Goal: Information Seeking & Learning: Learn about a topic

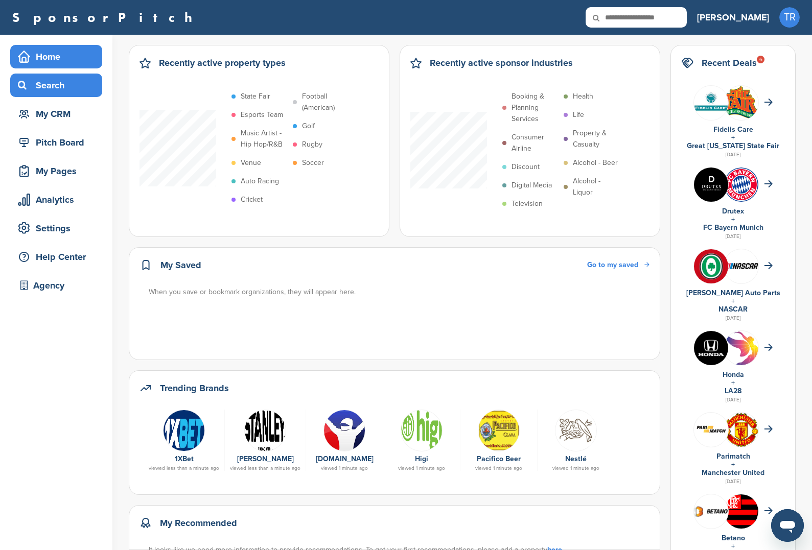
click at [94, 86] on div "Search" at bounding box center [58, 85] width 87 height 18
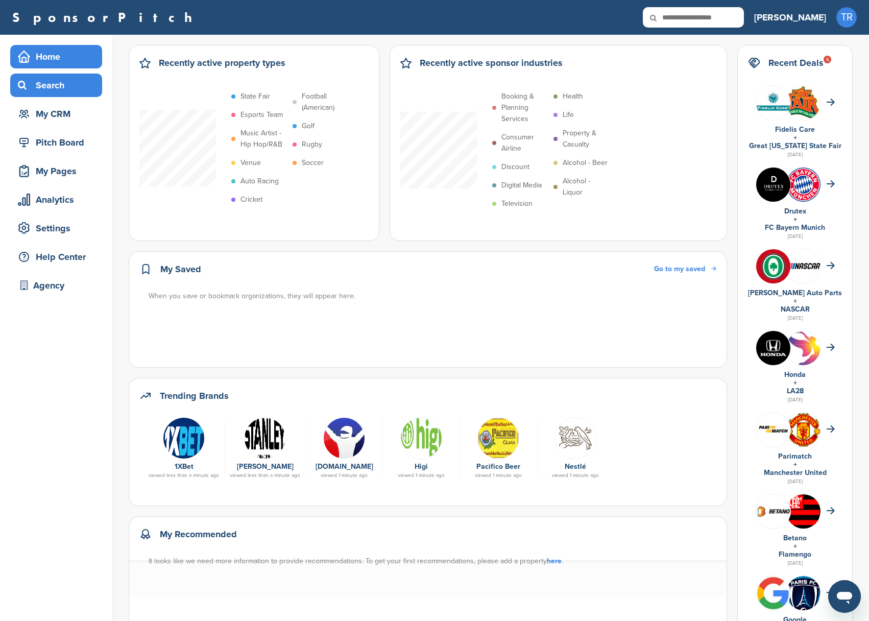
click at [88, 81] on div "Search" at bounding box center [58, 85] width 87 height 18
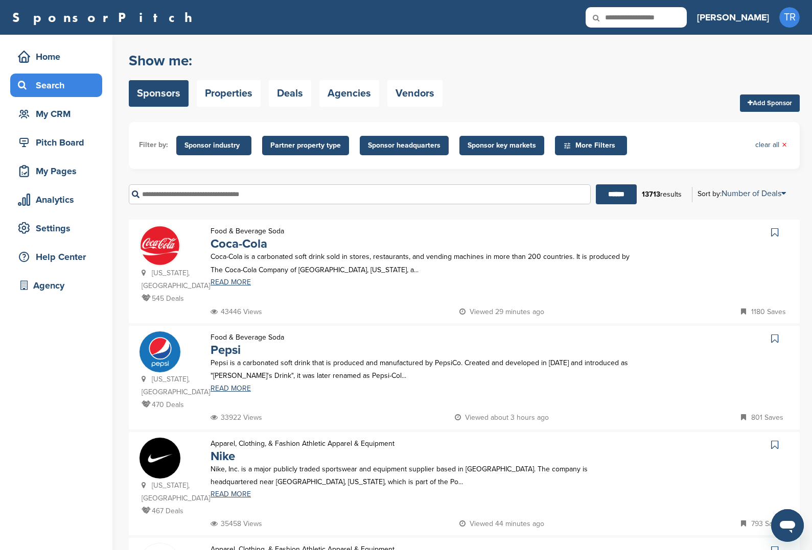
click at [225, 148] on span "Sponsor industry" at bounding box center [213, 145] width 59 height 11
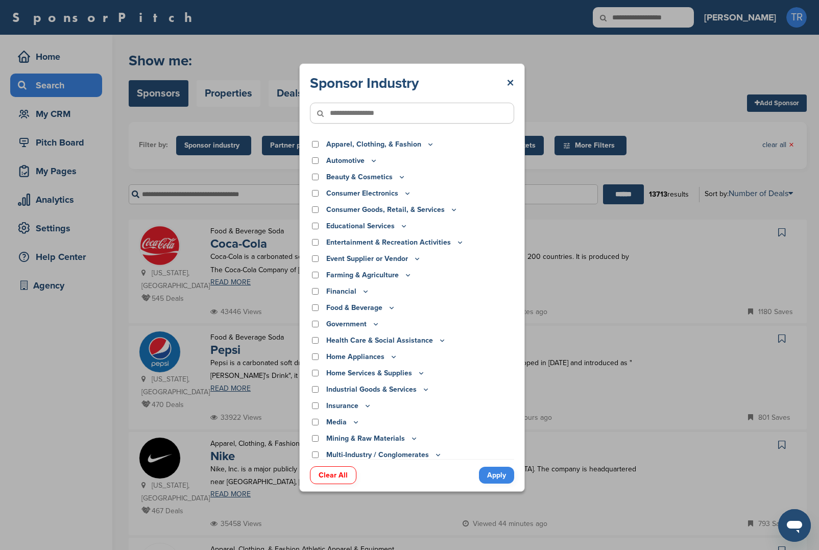
click at [384, 110] on input"] "text" at bounding box center [412, 113] width 204 height 21
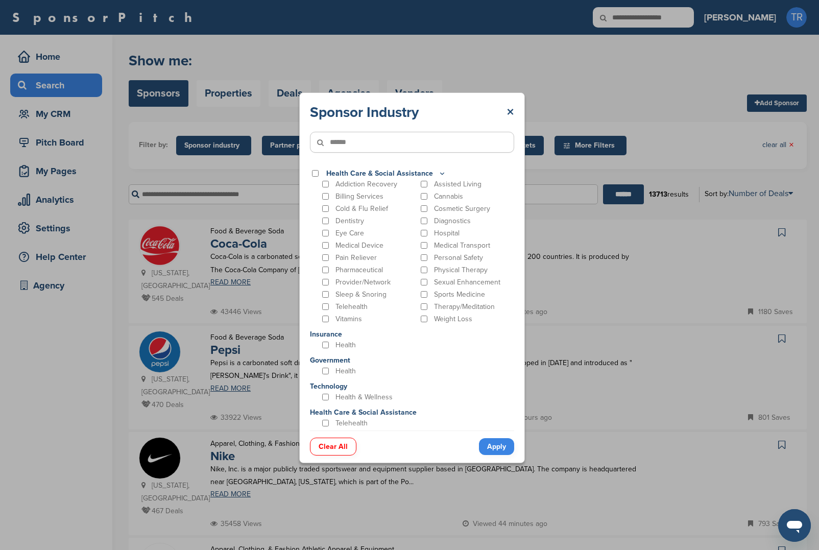
type input"] "******"
click at [320, 398] on div "Health & Wellness" at bounding box center [368, 397] width 96 height 10
click at [333, 398] on div "Health & Wellness" at bounding box center [368, 397] width 96 height 10
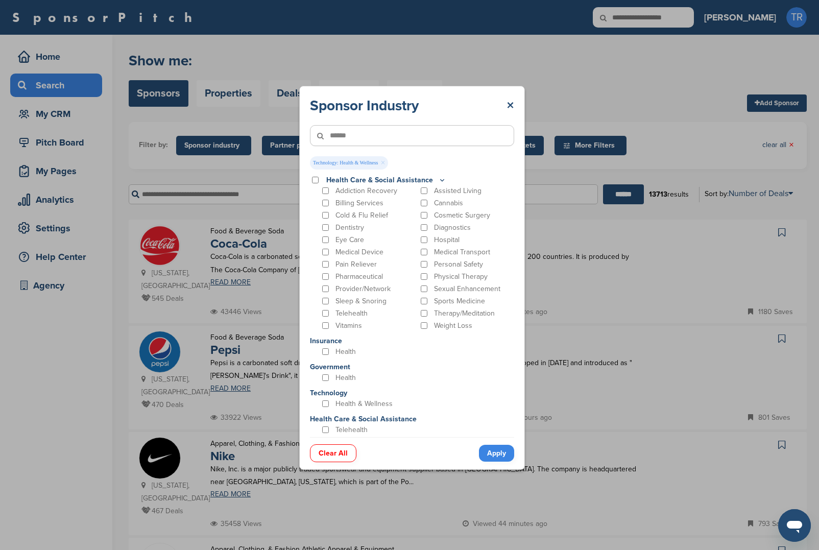
click at [493, 448] on link "Apply" at bounding box center [496, 453] width 35 height 17
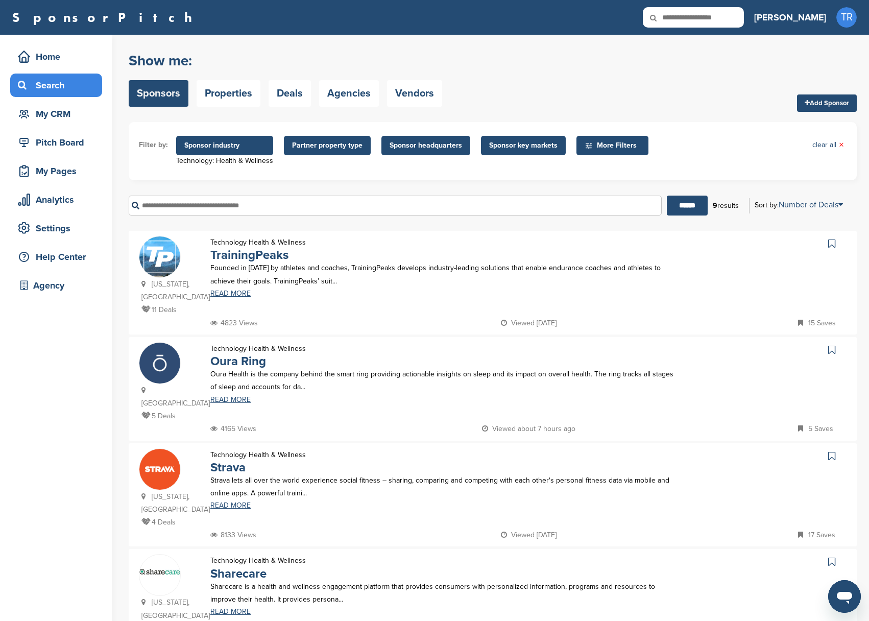
click at [326, 137] on span "Partner property type" at bounding box center [327, 145] width 87 height 19
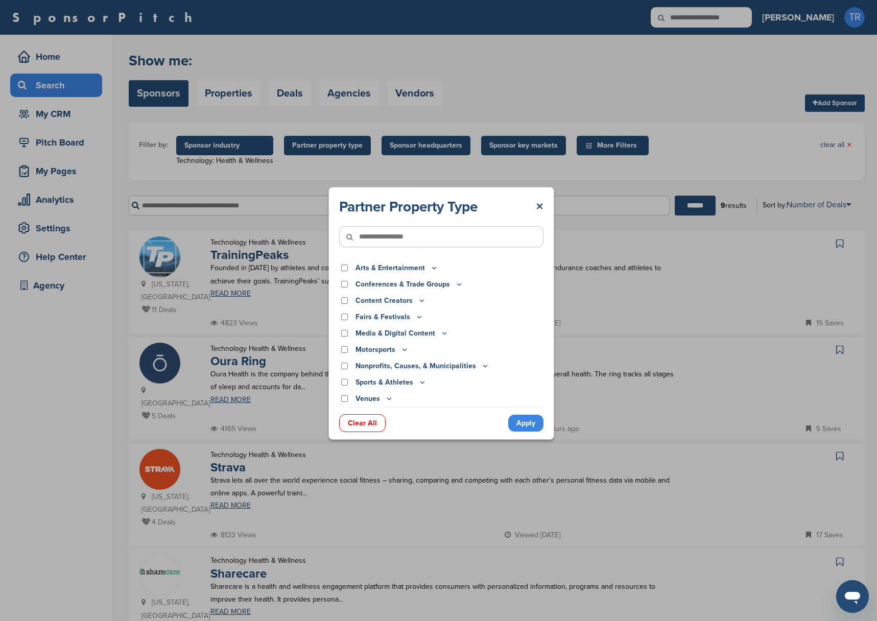
click at [414, 237] on input"] "text" at bounding box center [441, 236] width 204 height 21
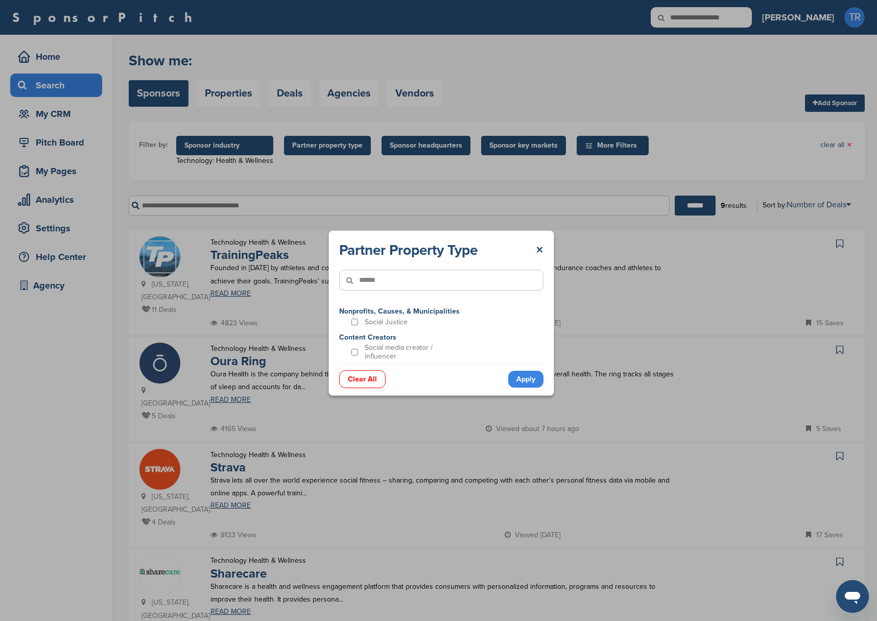
type input"] "******"
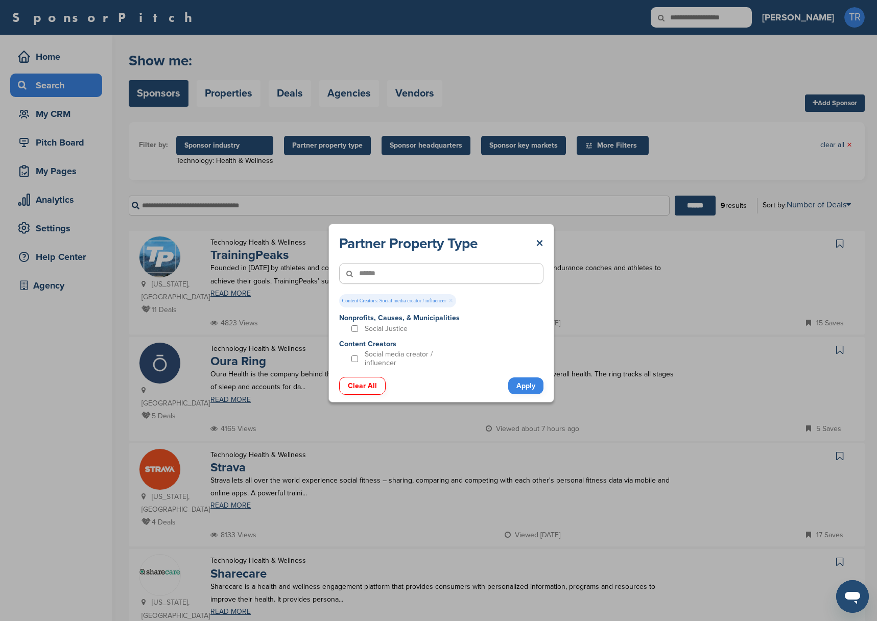
click at [510, 384] on link "Apply" at bounding box center [525, 385] width 35 height 17
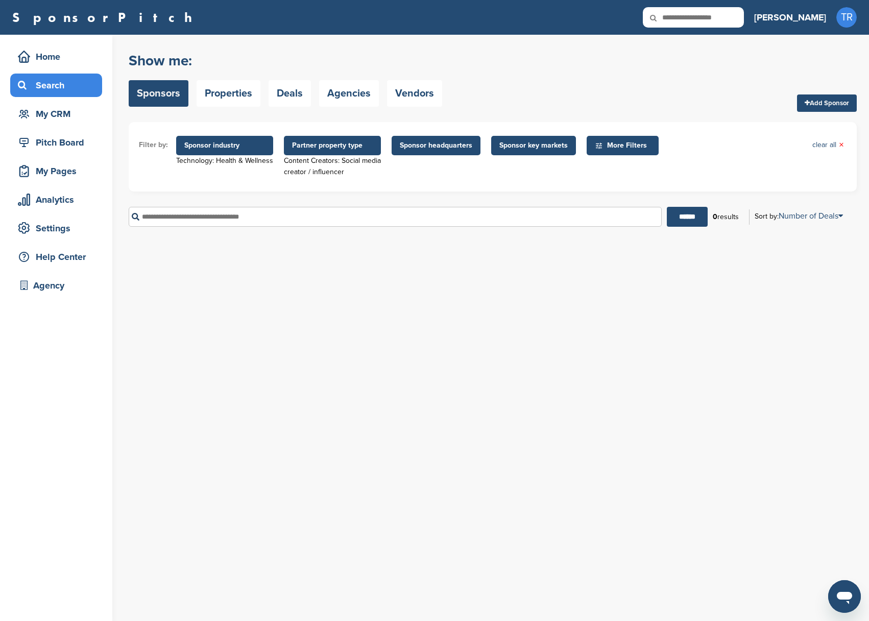
click at [217, 132] on ul "Filter by: Sponsor industry Technology: Health & Wellness Sponsor Industry × Te…" at bounding box center [493, 156] width 708 height 49
click at [224, 149] on span "Sponsor industry" at bounding box center [224, 145] width 81 height 11
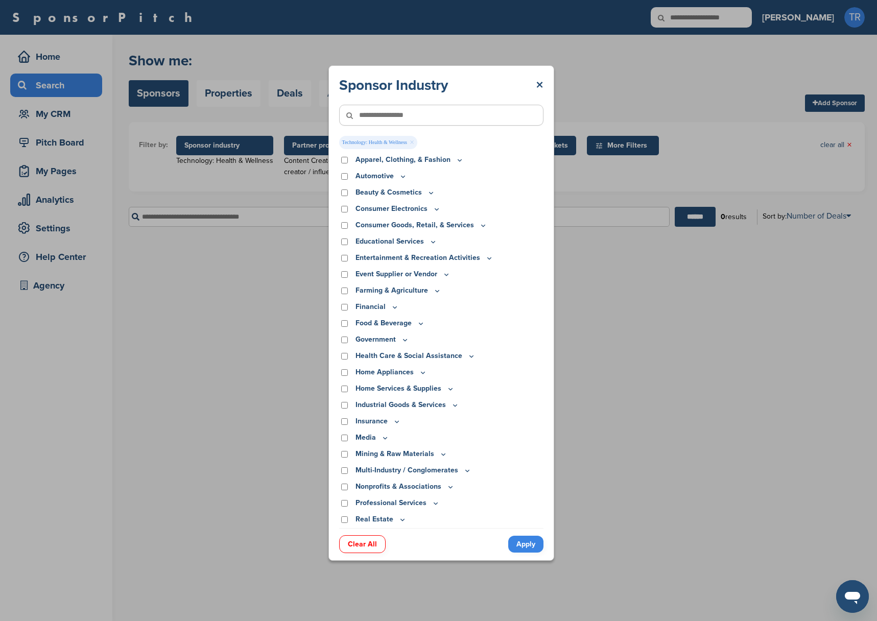
click at [410, 139] on link "×" at bounding box center [412, 142] width 5 height 11
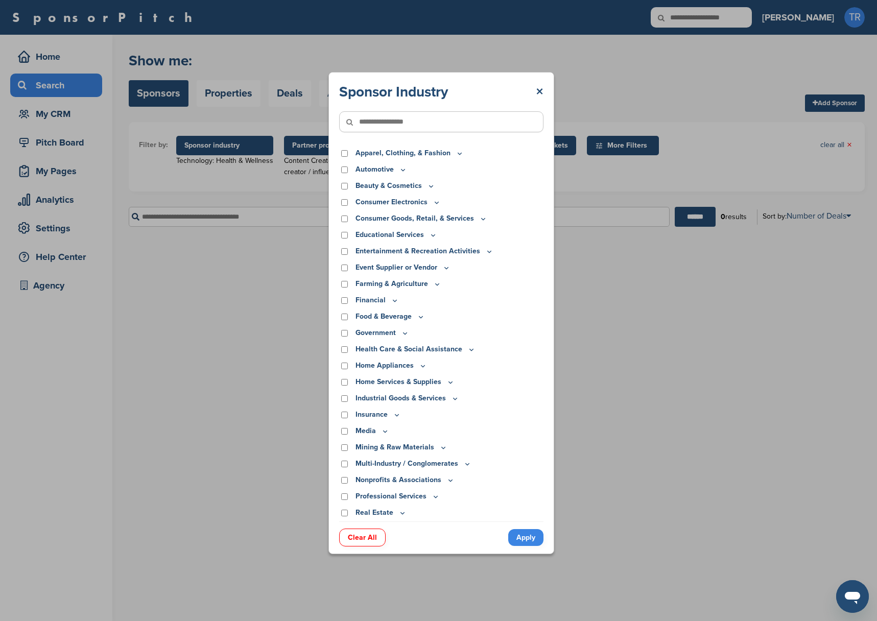
click at [524, 528] on div "Clear All Apply" at bounding box center [441, 533] width 204 height 22
click at [527, 540] on link "Apply" at bounding box center [525, 537] width 35 height 17
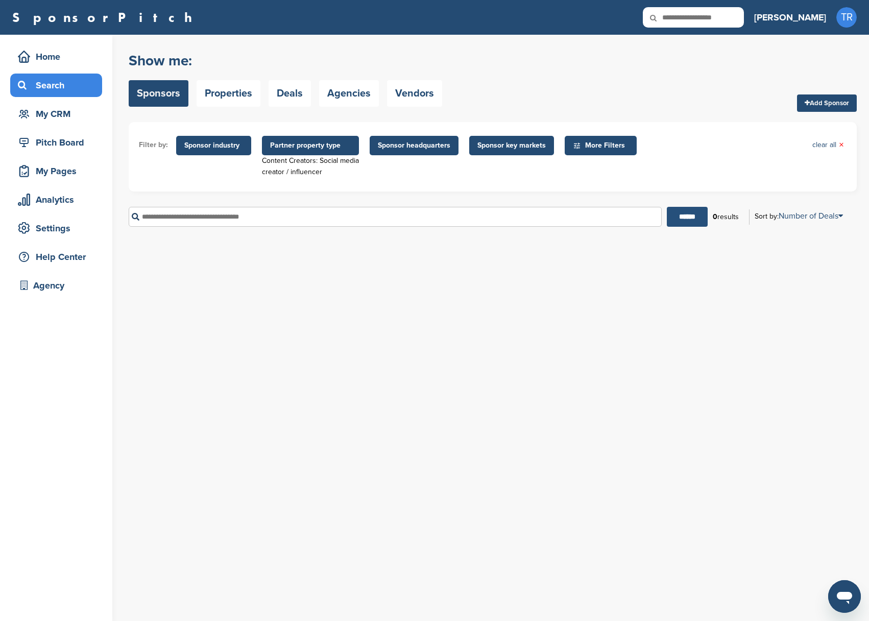
click at [693, 223] on input "******" at bounding box center [687, 217] width 41 height 20
click at [323, 147] on span "Partner property type" at bounding box center [310, 145] width 81 height 11
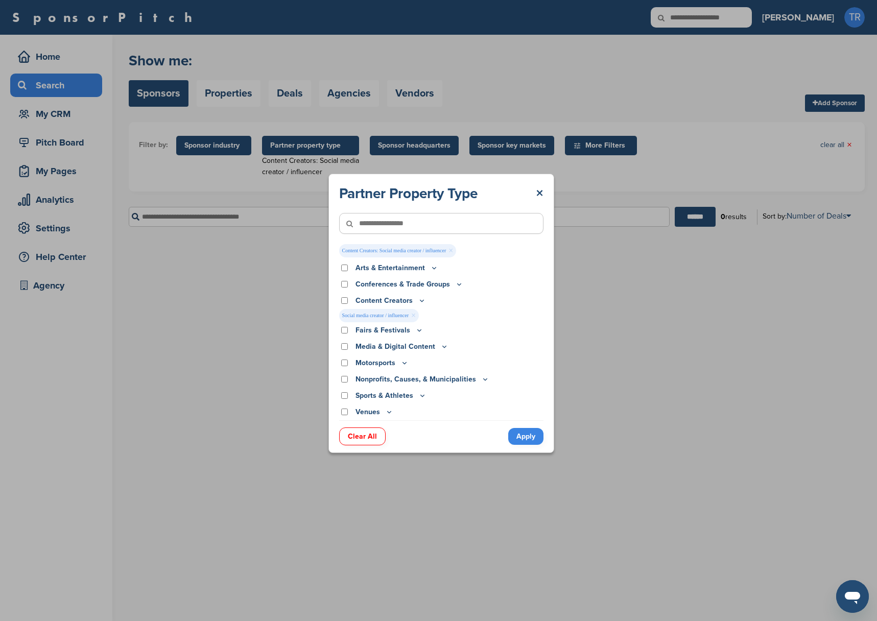
click at [418, 303] on icon at bounding box center [422, 300] width 8 height 9
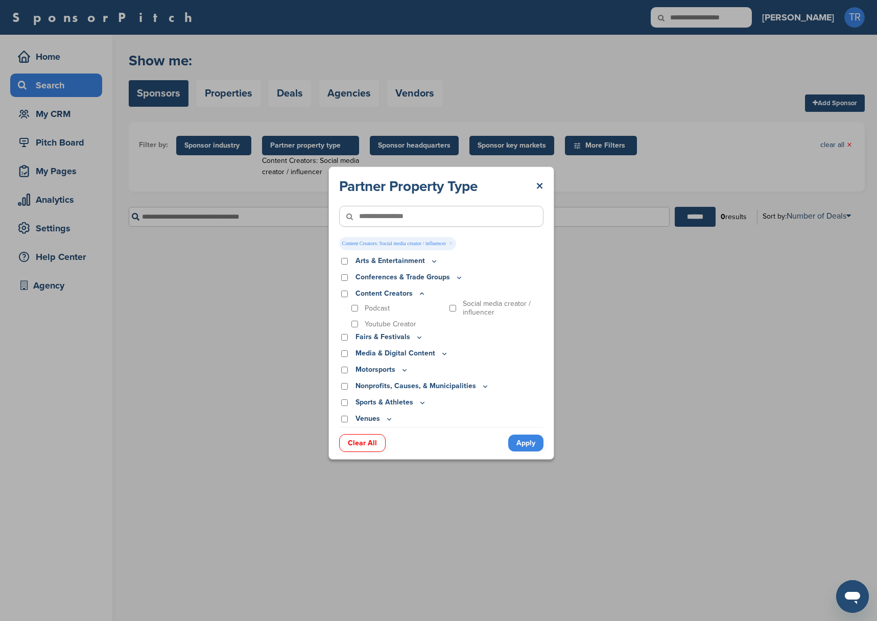
click at [468, 305] on p "Social media creator / influencer" at bounding box center [503, 307] width 81 height 17
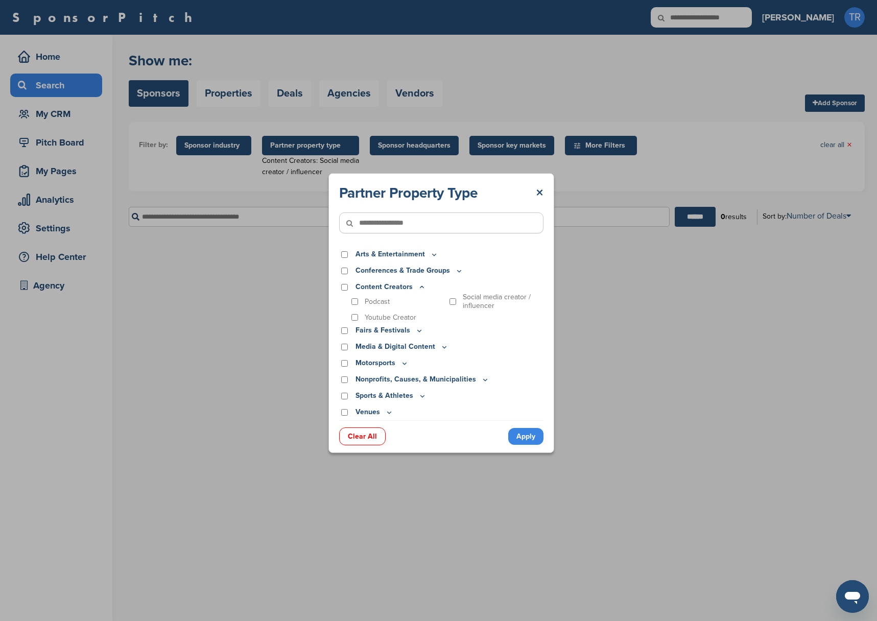
click at [405, 365] on icon at bounding box center [404, 363] width 8 height 9
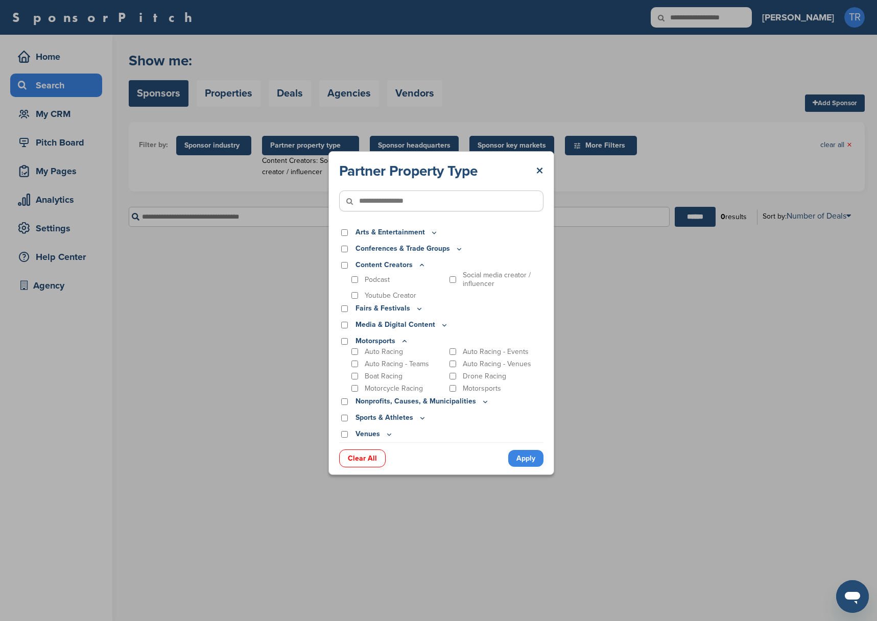
click at [447, 324] on div "Media & Digital Content" at bounding box center [441, 324] width 204 height 11
click at [456, 247] on icon at bounding box center [459, 249] width 8 height 9
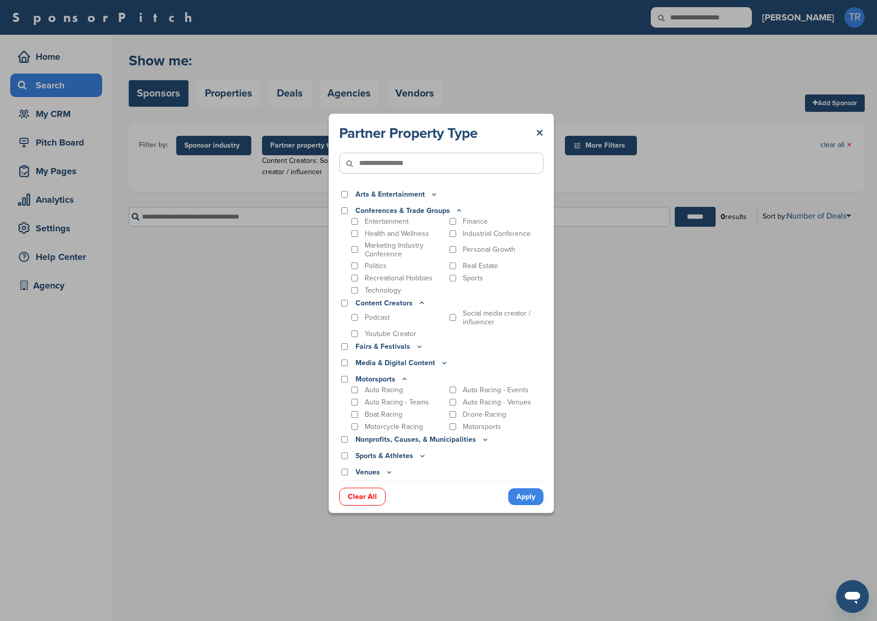
click at [431, 199] on p "Arts & Entertainment" at bounding box center [397, 194] width 83 height 11
click at [430, 193] on icon at bounding box center [434, 194] width 8 height 9
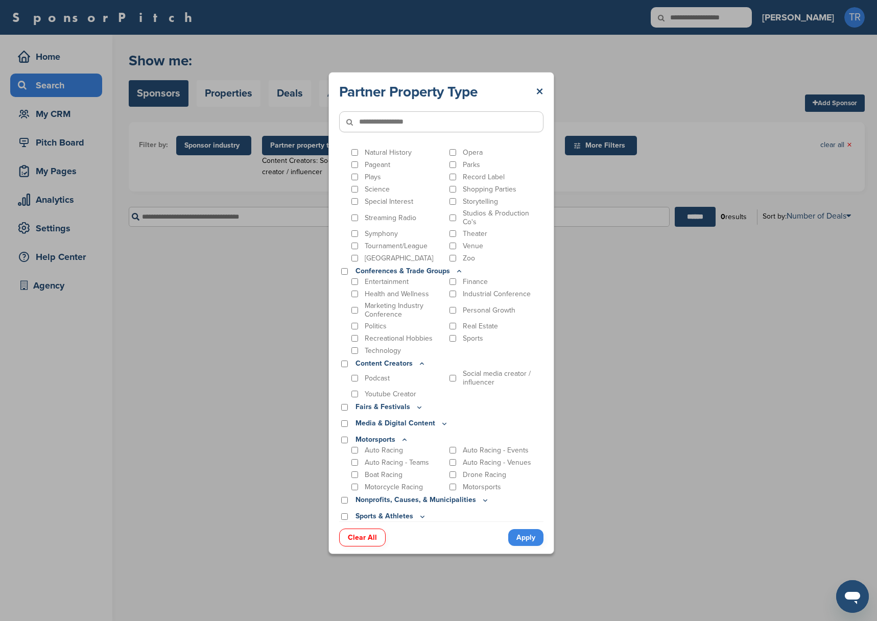
scroll to position [405, 0]
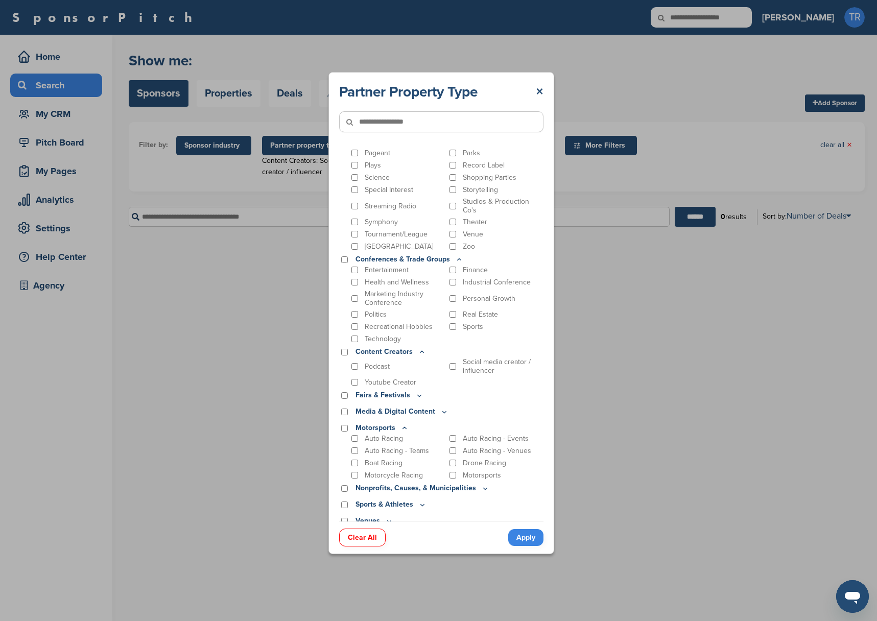
click at [481, 484] on icon at bounding box center [485, 488] width 8 height 9
click at [427, 499] on div "Sports & Athletes" at bounding box center [441, 504] width 204 height 11
click at [420, 504] on icon at bounding box center [422, 505] width 4 height 2
click at [425, 499] on div "Sports & Athletes" at bounding box center [441, 504] width 204 height 11
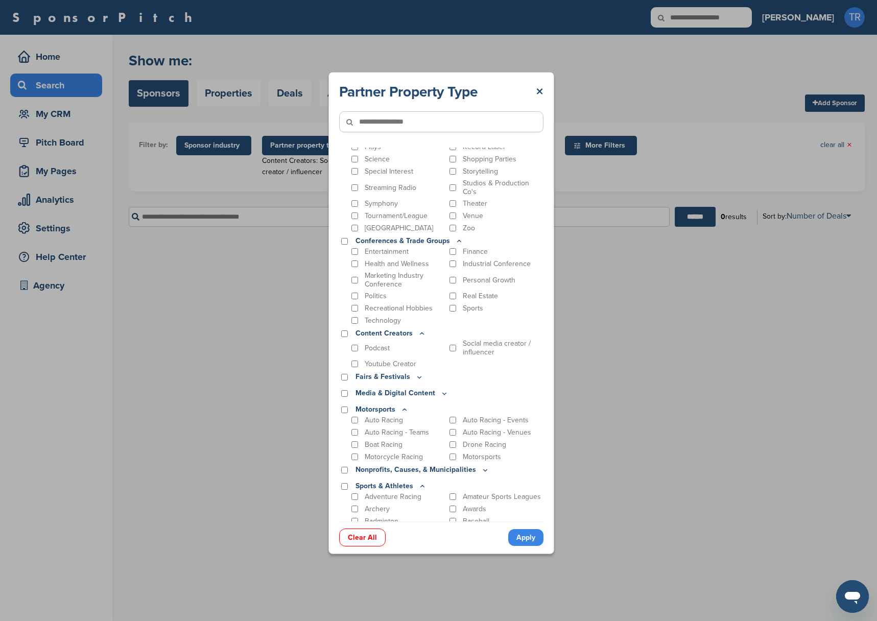
click at [422, 482] on icon at bounding box center [422, 486] width 8 height 9
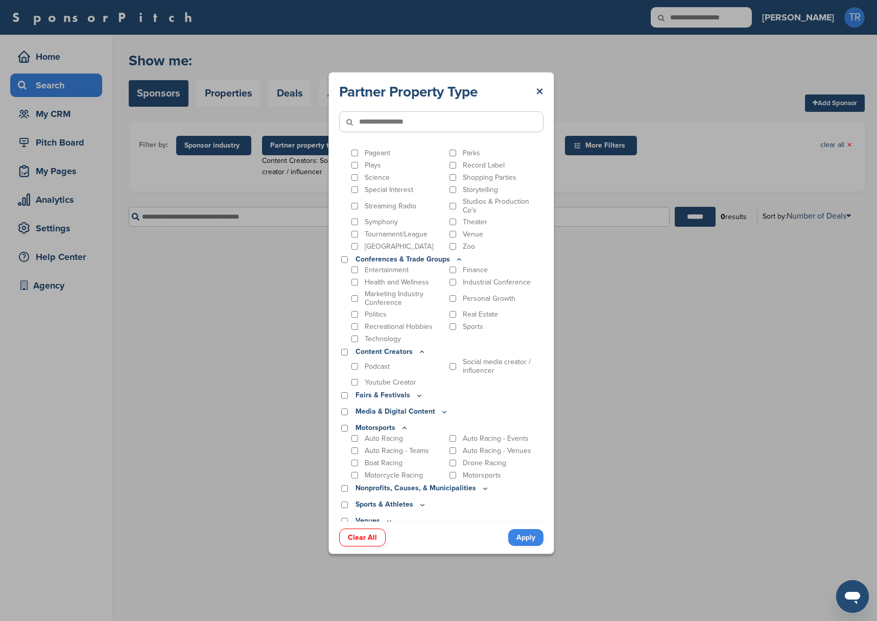
click at [388, 520] on icon at bounding box center [389, 521] width 4 height 2
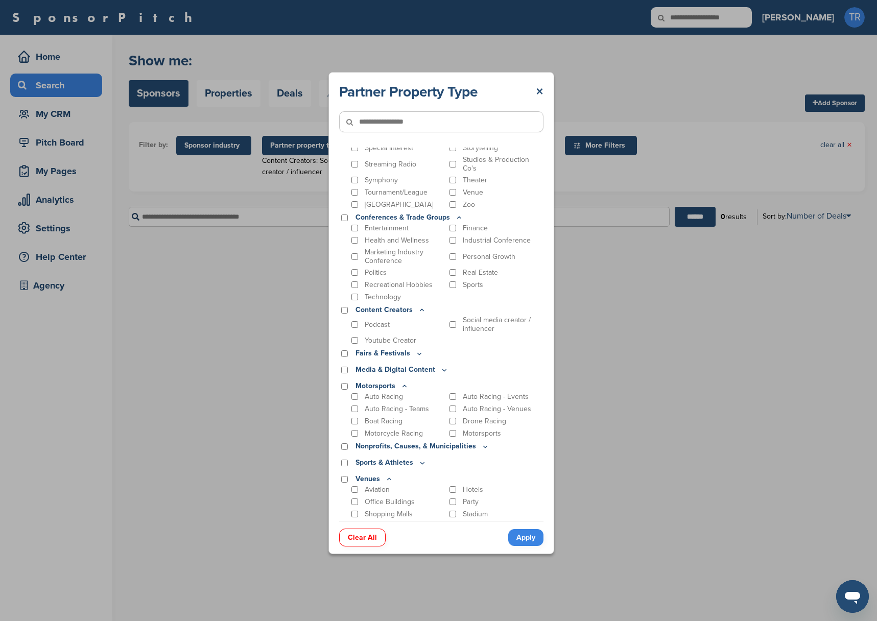
scroll to position [448, 0]
click at [393, 471] on div "Venues" at bounding box center [441, 476] width 204 height 11
click at [391, 473] on icon at bounding box center [389, 477] width 8 height 9
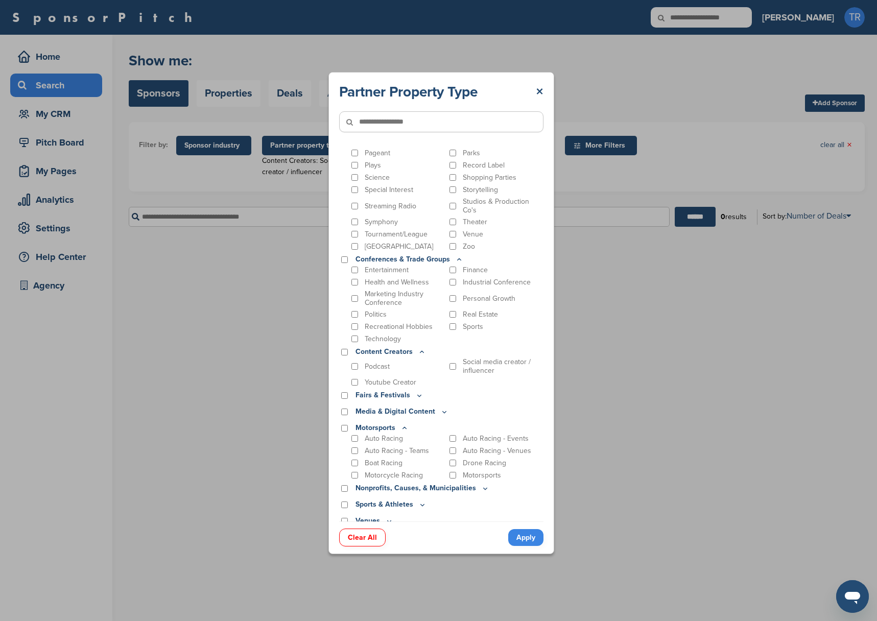
click at [272, 204] on div "Partner Property Type × Arts & Entertainment Actor/Actress Amusement Park Aquar…" at bounding box center [441, 313] width 882 height 626
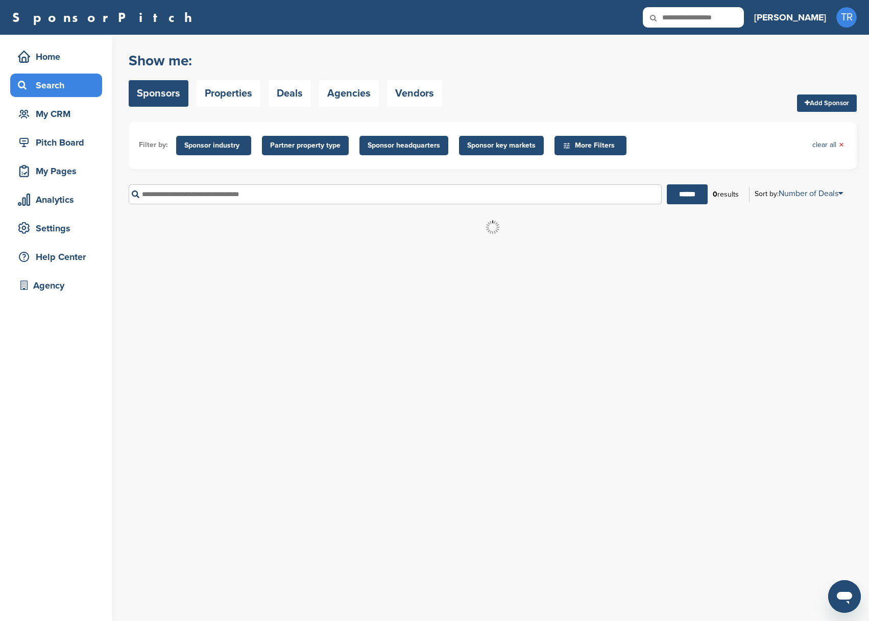
click at [228, 153] on span "Sponsor industry" at bounding box center [213, 145] width 75 height 19
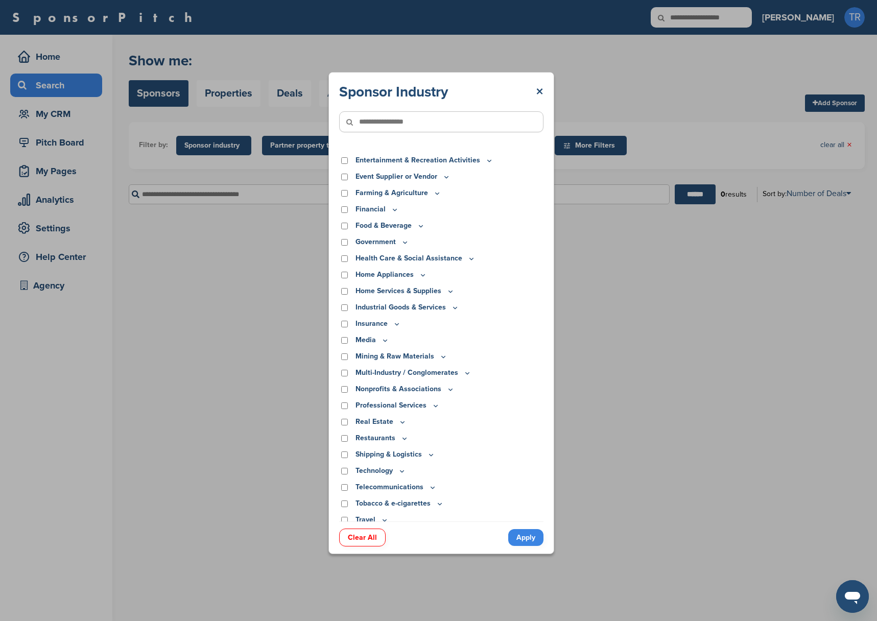
scroll to position [98, 0]
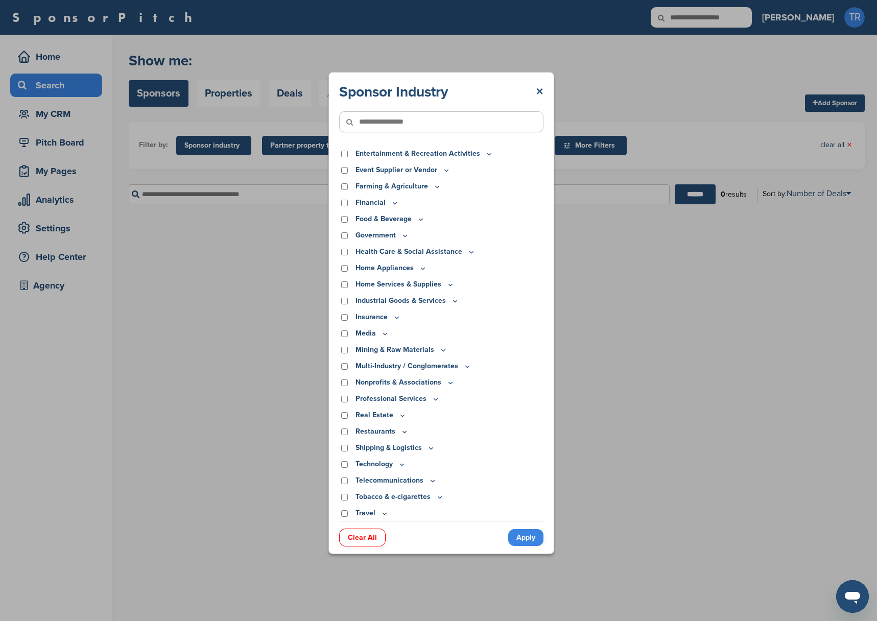
click at [398, 463] on icon at bounding box center [402, 464] width 8 height 9
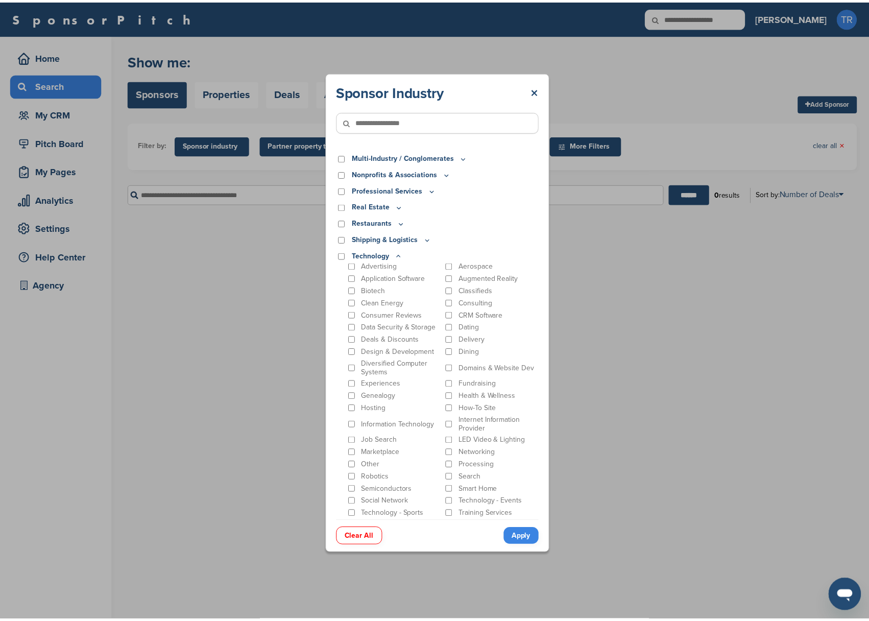
scroll to position [311, 0]
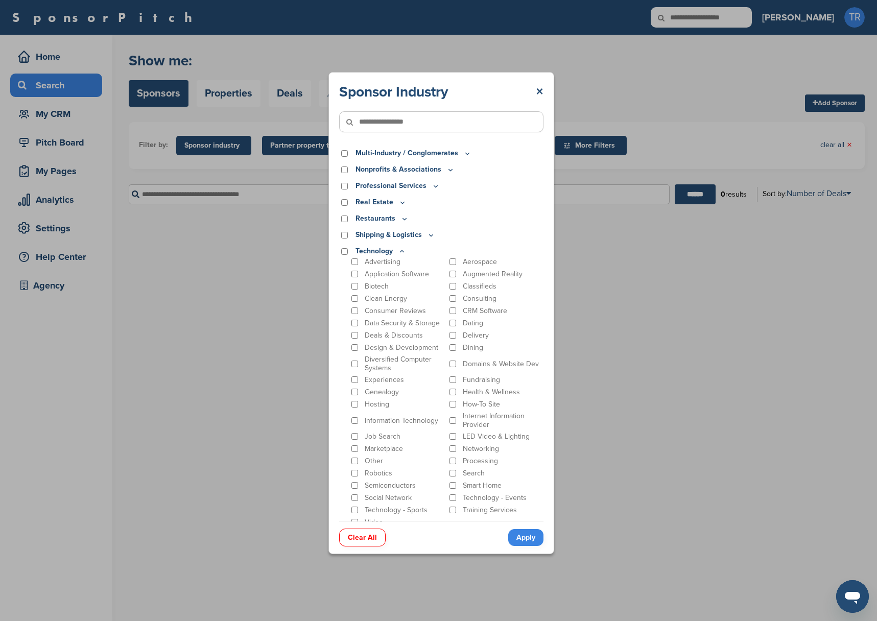
click at [408, 124] on input"] "text" at bounding box center [441, 121] width 204 height 21
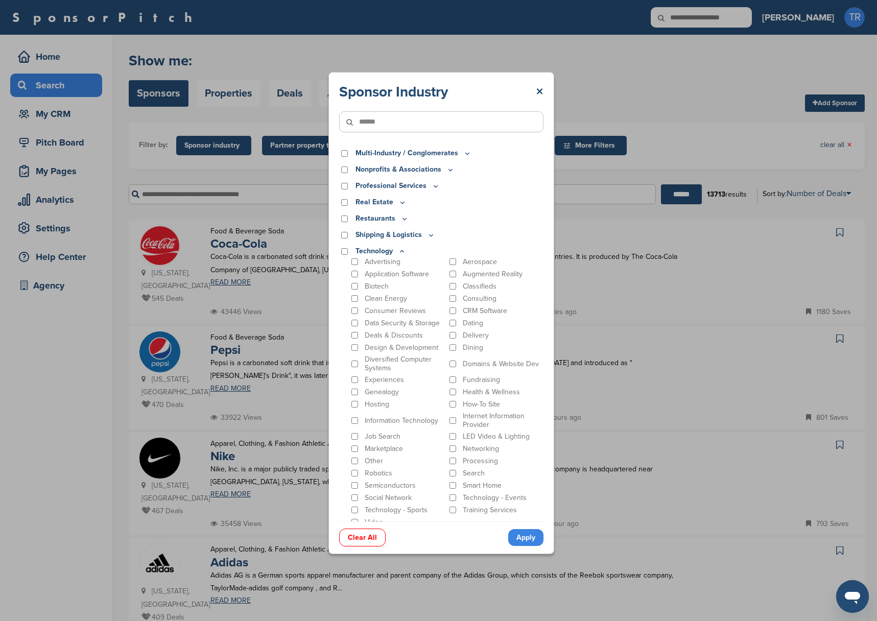
type input"] "******"
click at [535, 530] on link "Apply" at bounding box center [525, 537] width 35 height 17
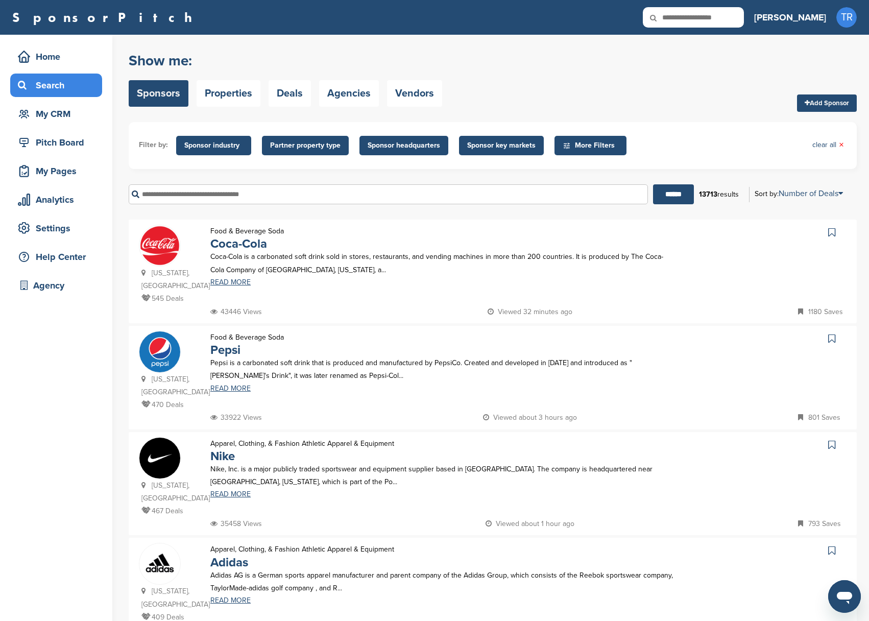
click at [230, 145] on span "Sponsor industry" at bounding box center [213, 145] width 59 height 11
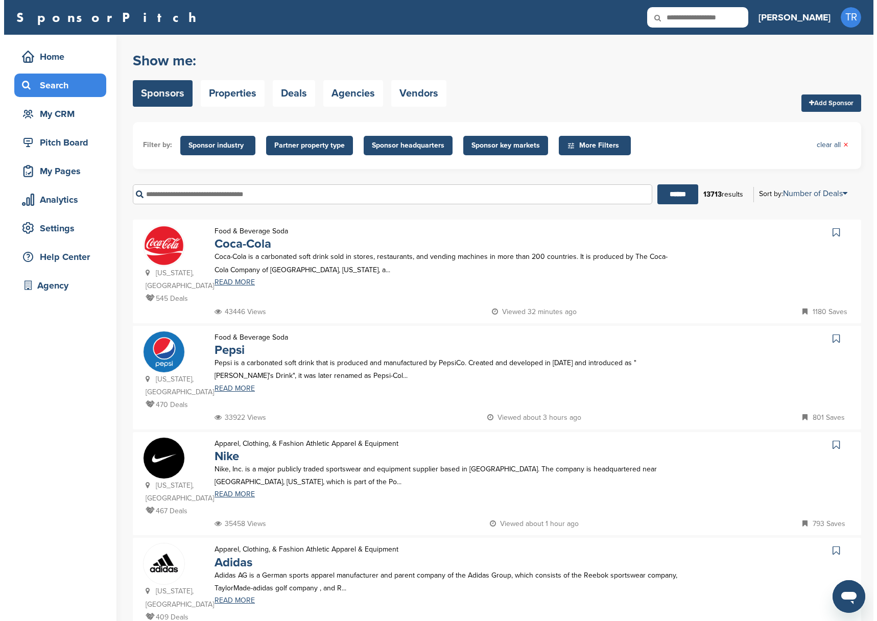
scroll to position [98, 0]
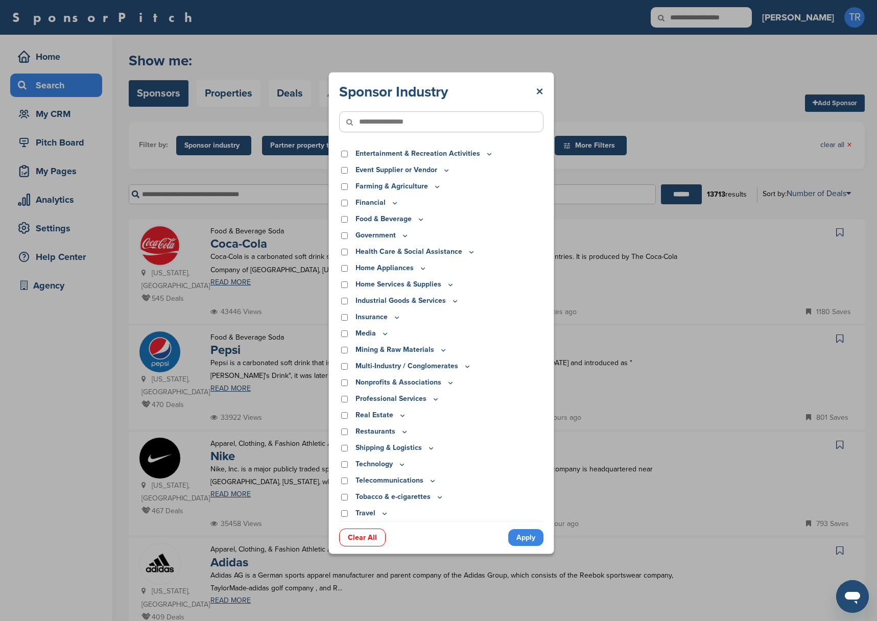
click at [453, 119] on input"] "text" at bounding box center [441, 121] width 204 height 21
type input"] "*"
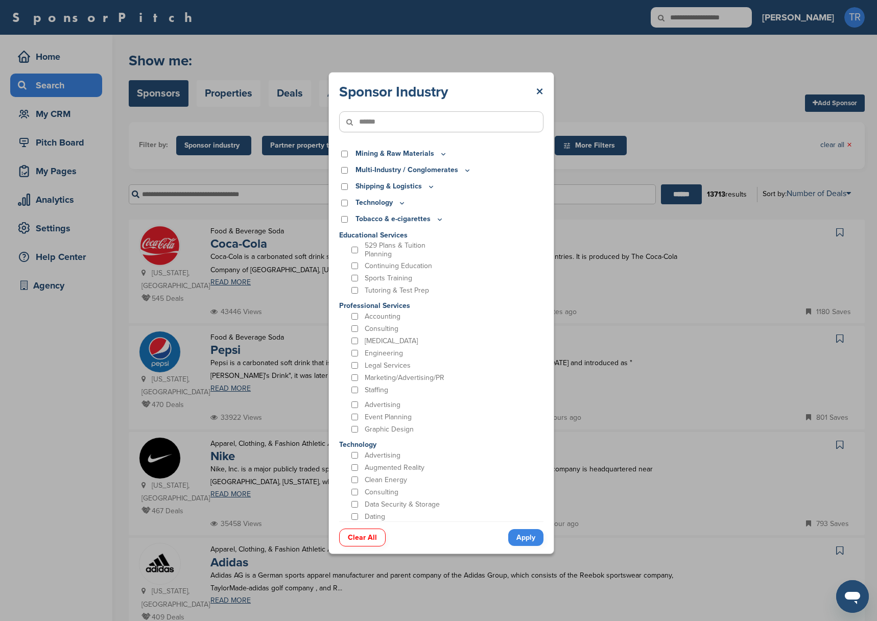
scroll to position [0, 0]
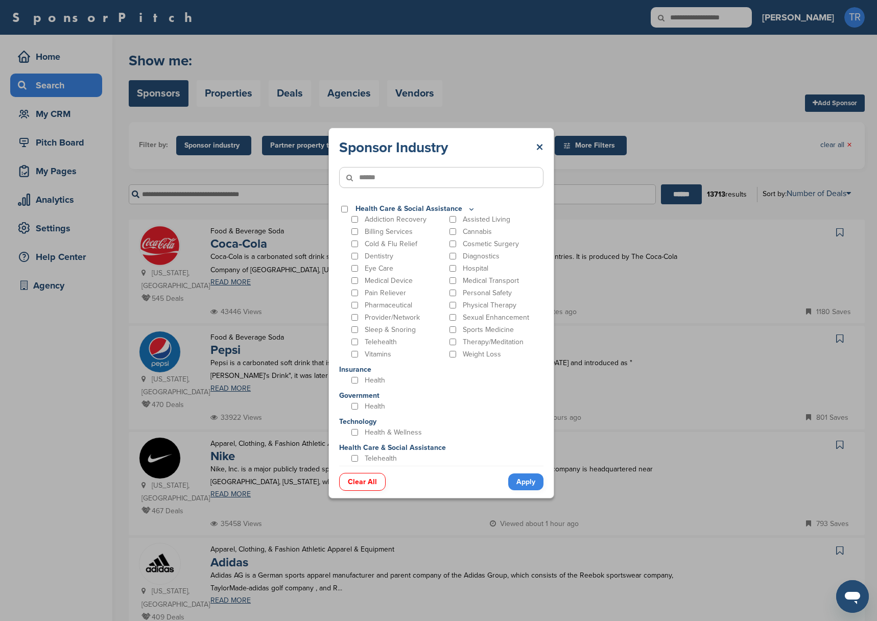
type input"] "******"
click at [539, 148] on link "×" at bounding box center [540, 147] width 8 height 18
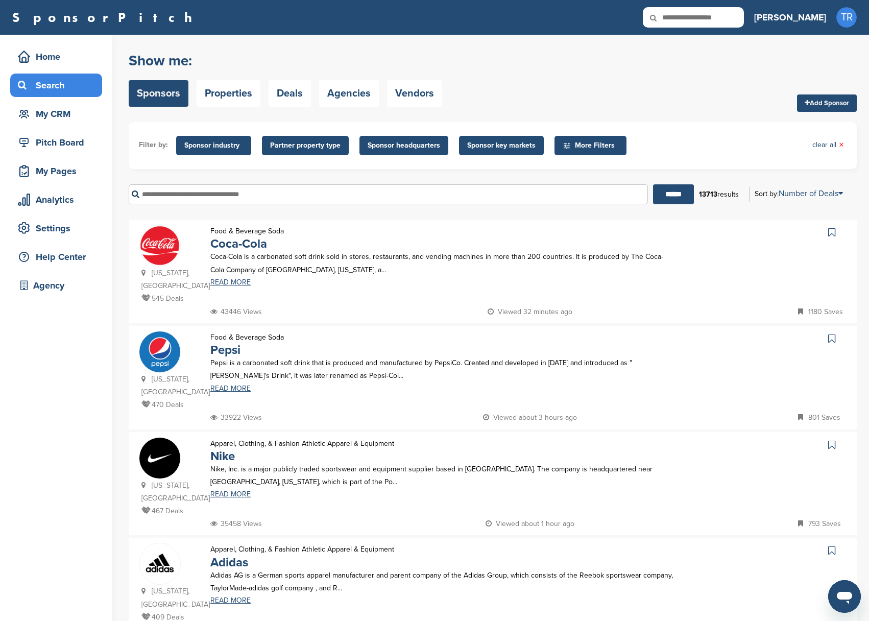
click at [414, 146] on span "Sponsor headquarters" at bounding box center [404, 145] width 73 height 11
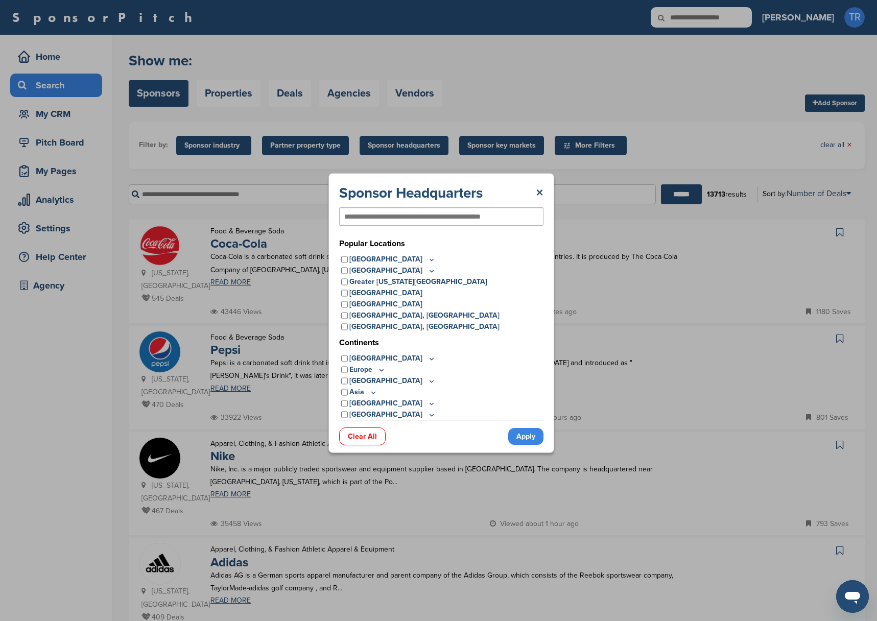
click at [415, 145] on div "Sponsor Headquarters × Popular Locations United States Midwest Illinois Indiana…" at bounding box center [441, 313] width 882 height 626
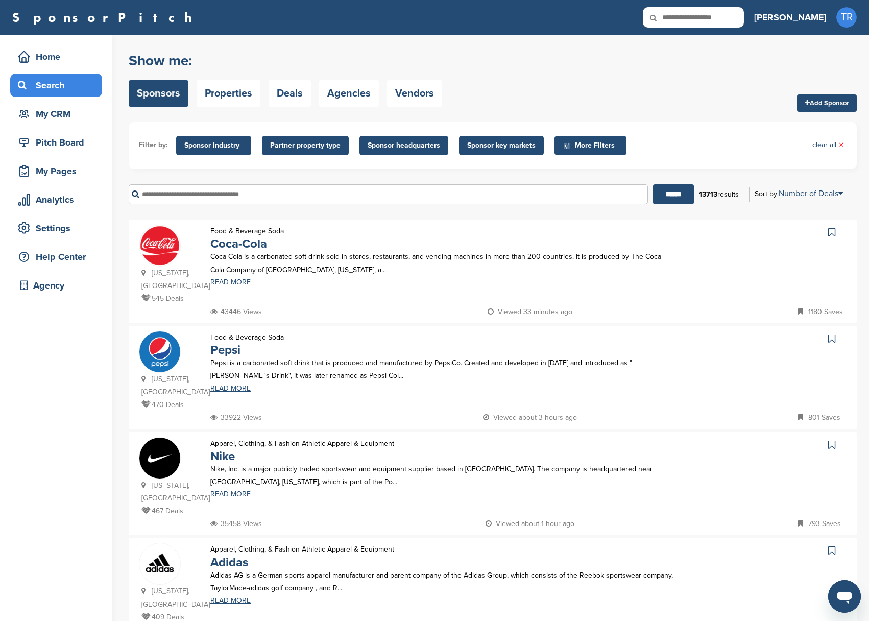
click at [298, 143] on span "Partner property type" at bounding box center [305, 145] width 70 height 11
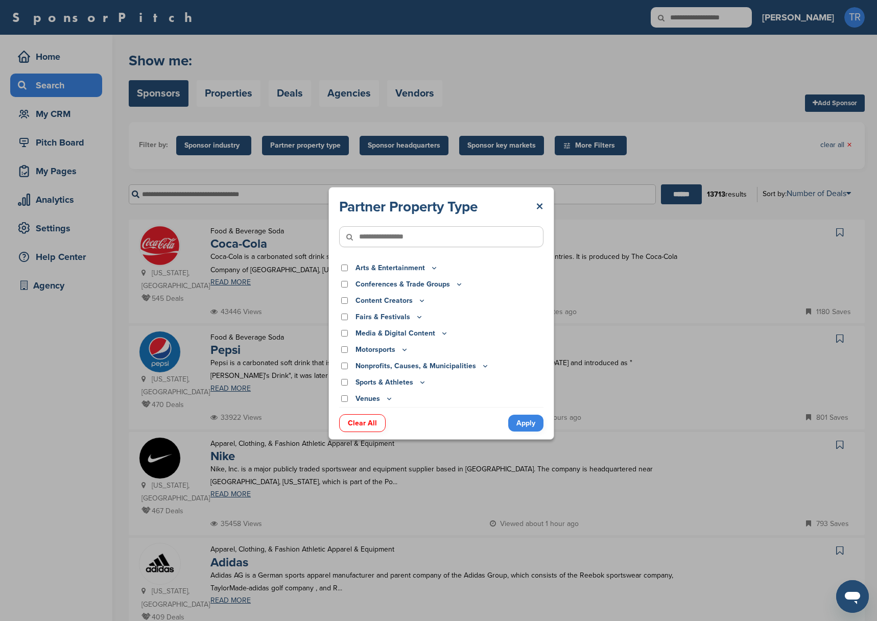
click at [301, 149] on div "Partner Property Type × Arts & Entertainment Actor/Actress Amusement Park Aquar…" at bounding box center [441, 313] width 882 height 626
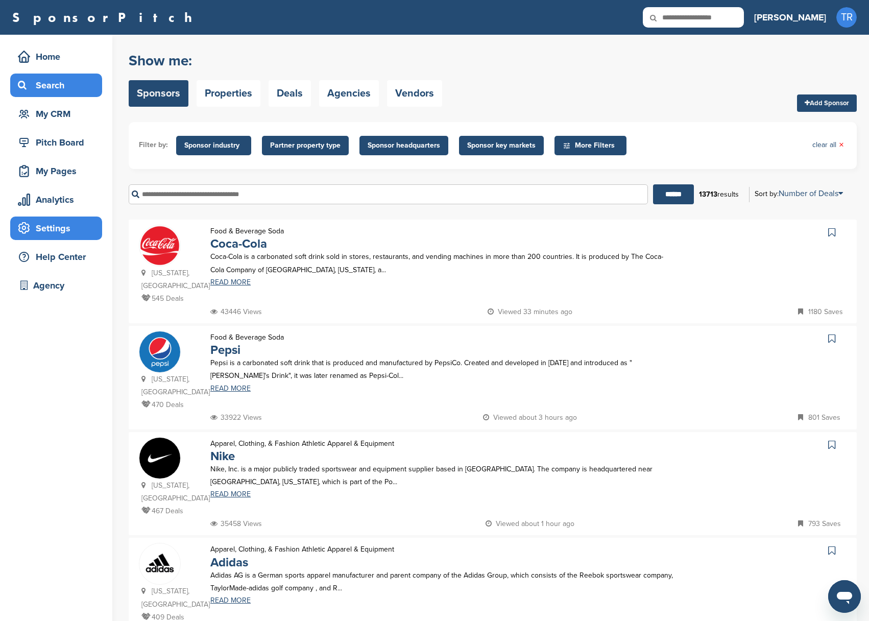
click at [61, 232] on div "Settings" at bounding box center [58, 228] width 87 height 18
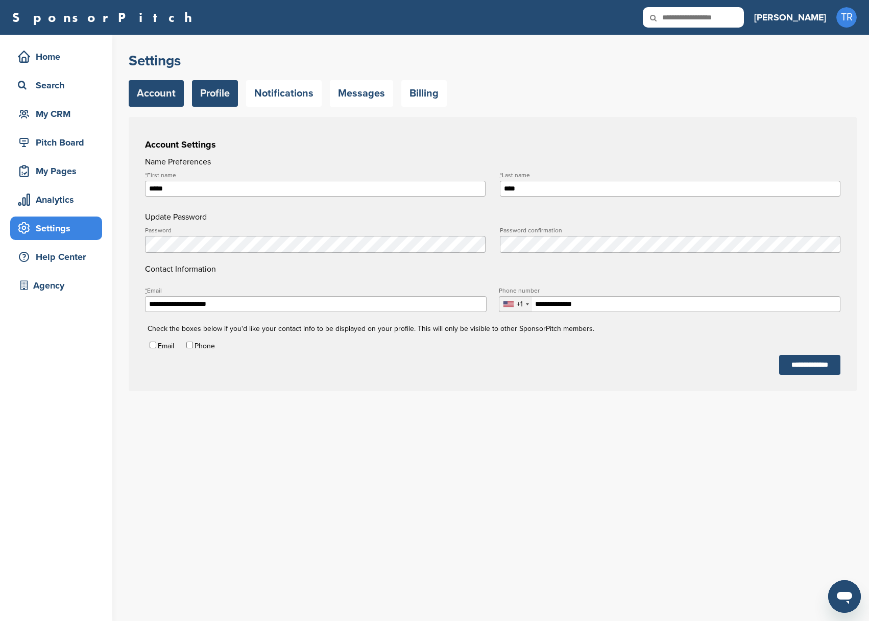
click at [211, 105] on link "Profile" at bounding box center [215, 93] width 46 height 27
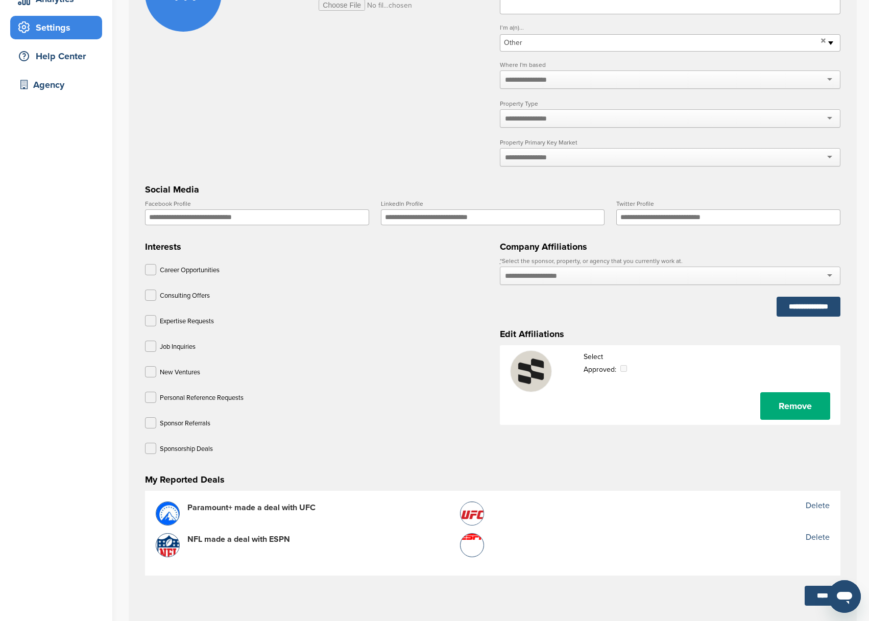
scroll to position [202, 0]
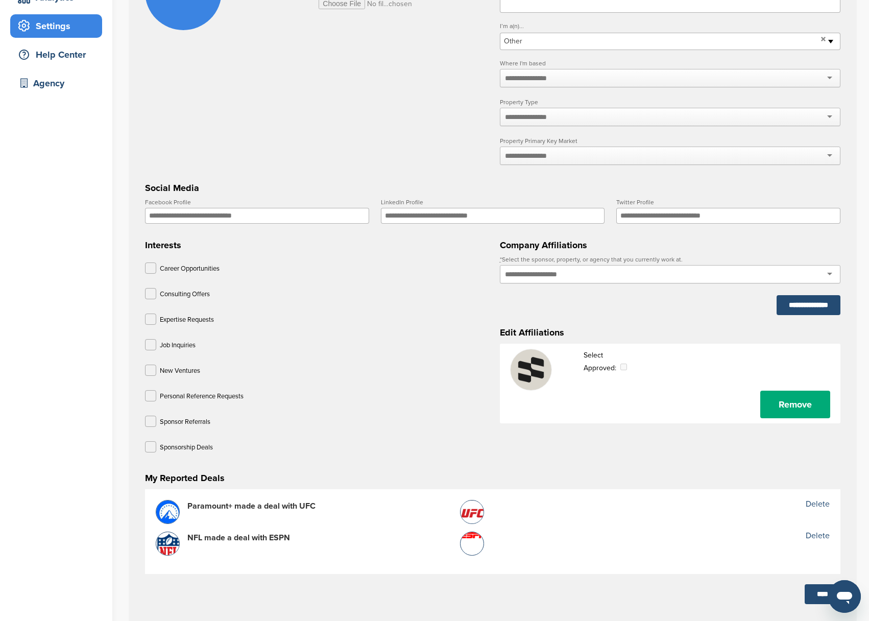
click at [590, 283] on div at bounding box center [670, 274] width 341 height 18
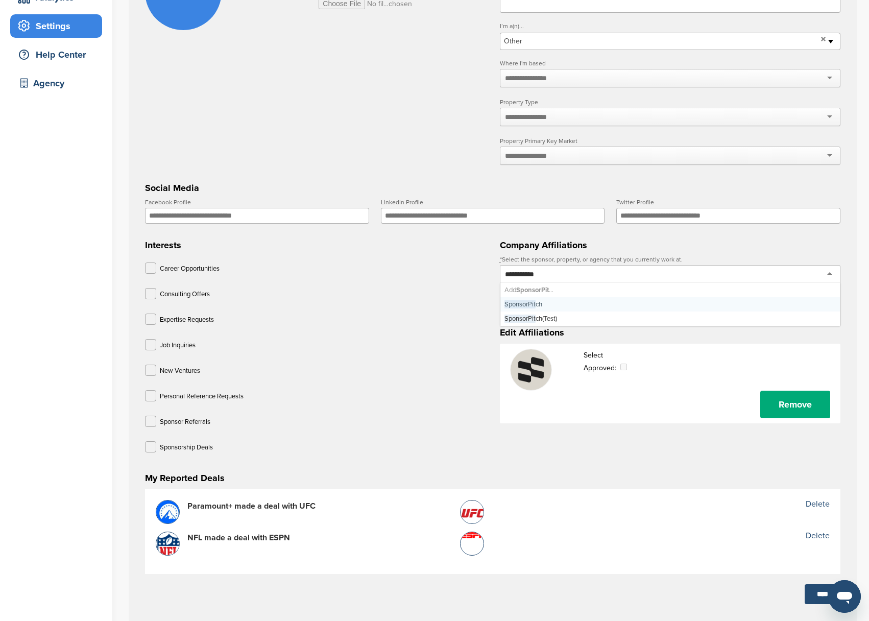
type input "**********"
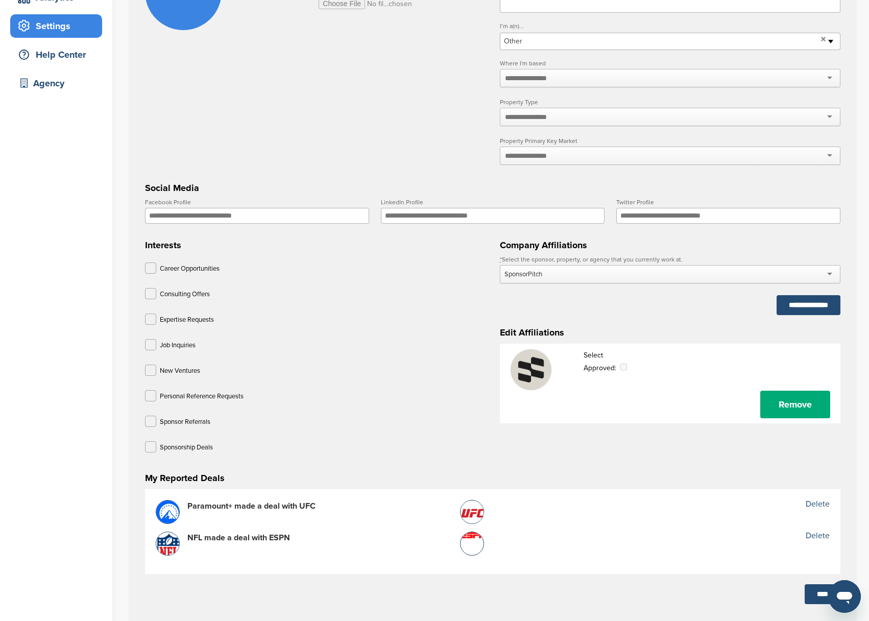
scroll to position [0, 0]
click at [781, 310] on input "**********" at bounding box center [809, 305] width 64 height 20
click at [365, 328] on div "Expertise Requests" at bounding box center [315, 321] width 341 height 15
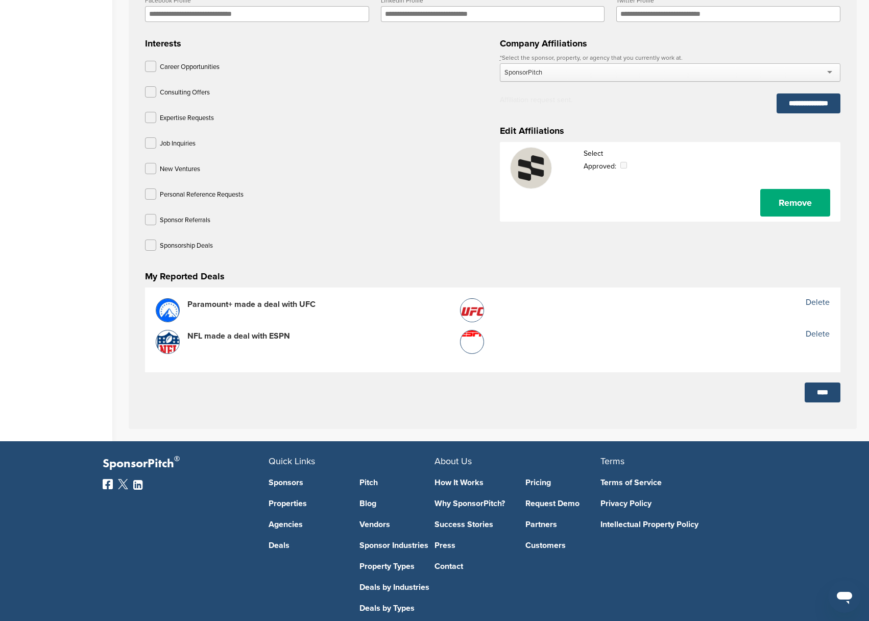
scroll to position [407, 0]
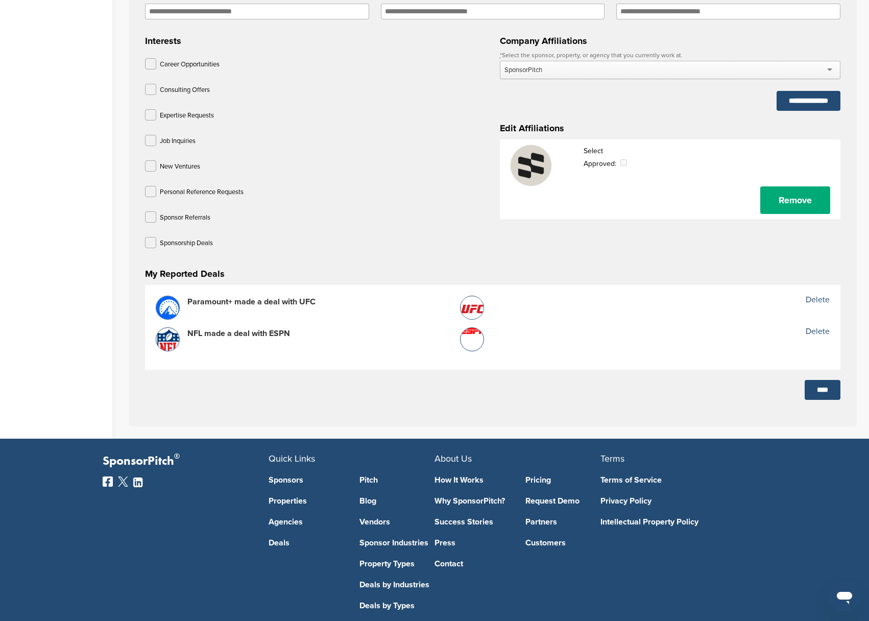
click at [275, 309] on p "Paramount+ made a deal with UFC" at bounding box center [336, 302] width 299 height 13
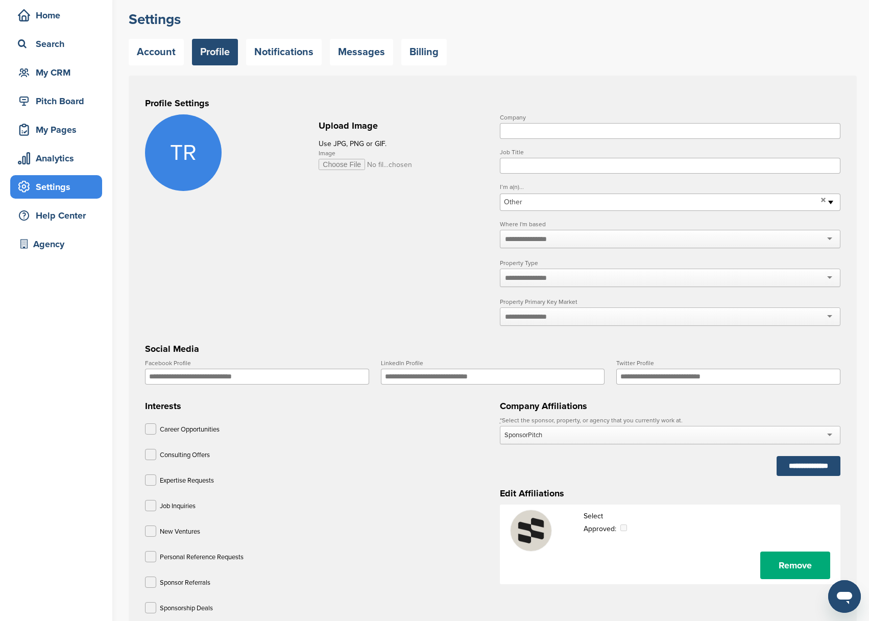
scroll to position [0, 0]
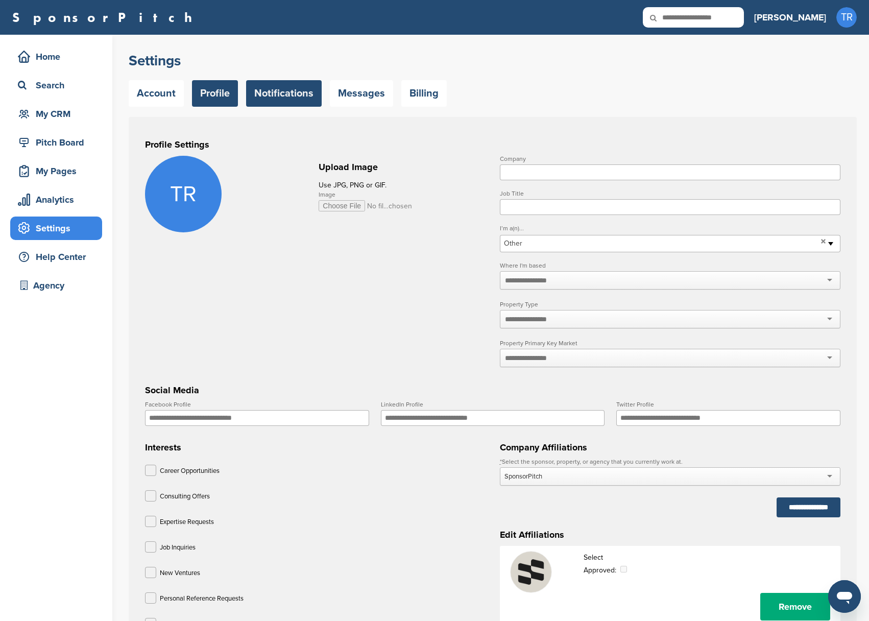
click at [279, 99] on link "Notifications" at bounding box center [284, 93] width 76 height 27
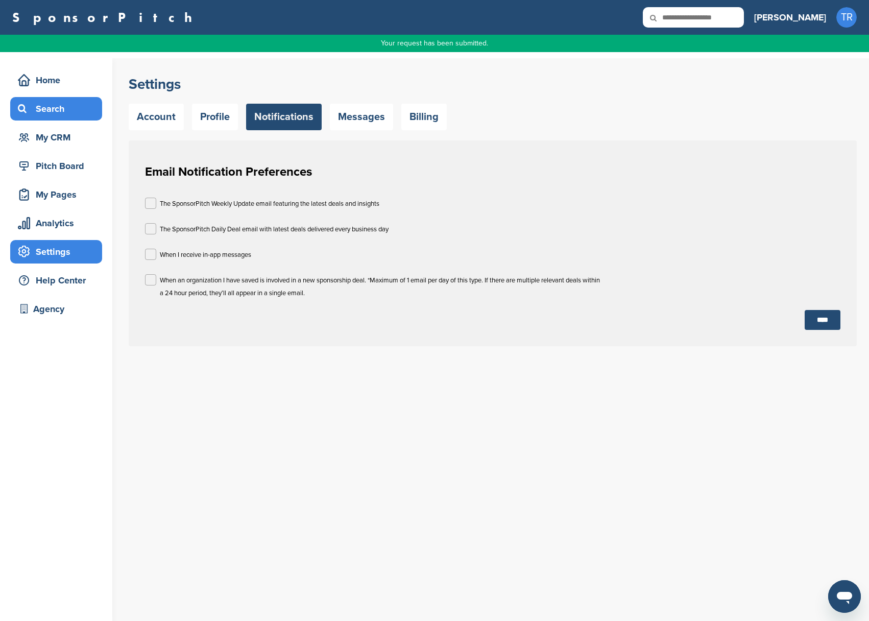
click at [77, 109] on div "Search" at bounding box center [58, 109] width 87 height 18
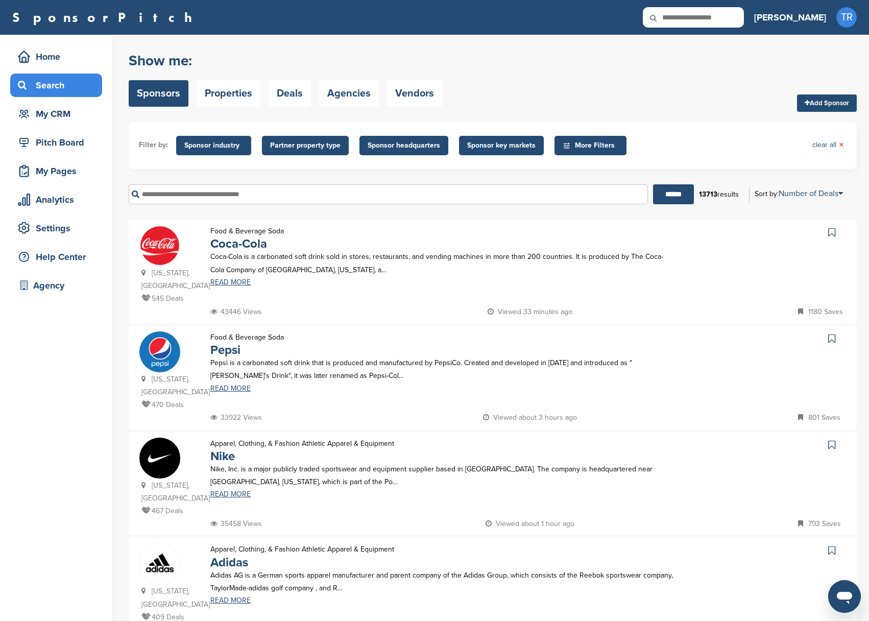
click at [302, 148] on span "Partner property type" at bounding box center [305, 145] width 70 height 11
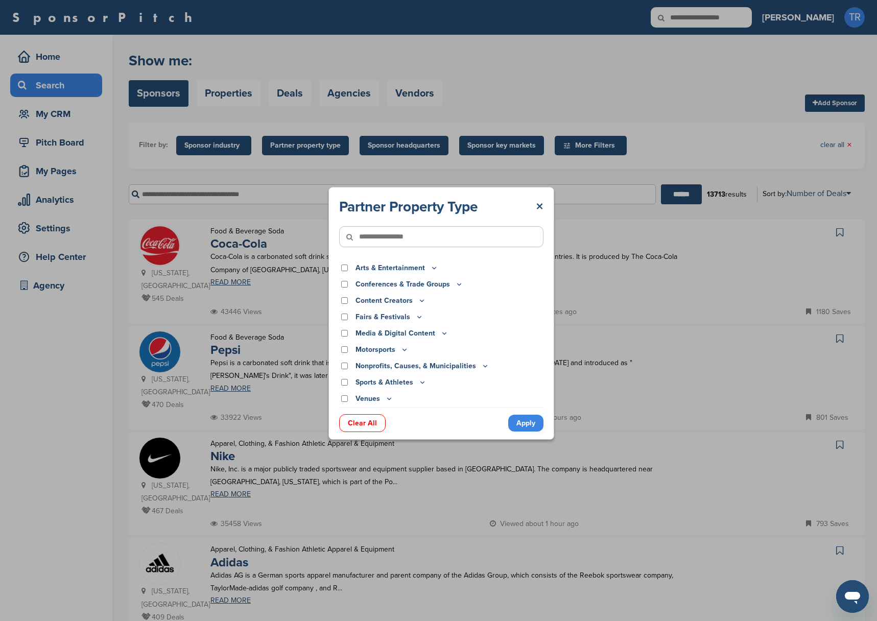
click at [432, 268] on icon at bounding box center [434, 268] width 4 height 2
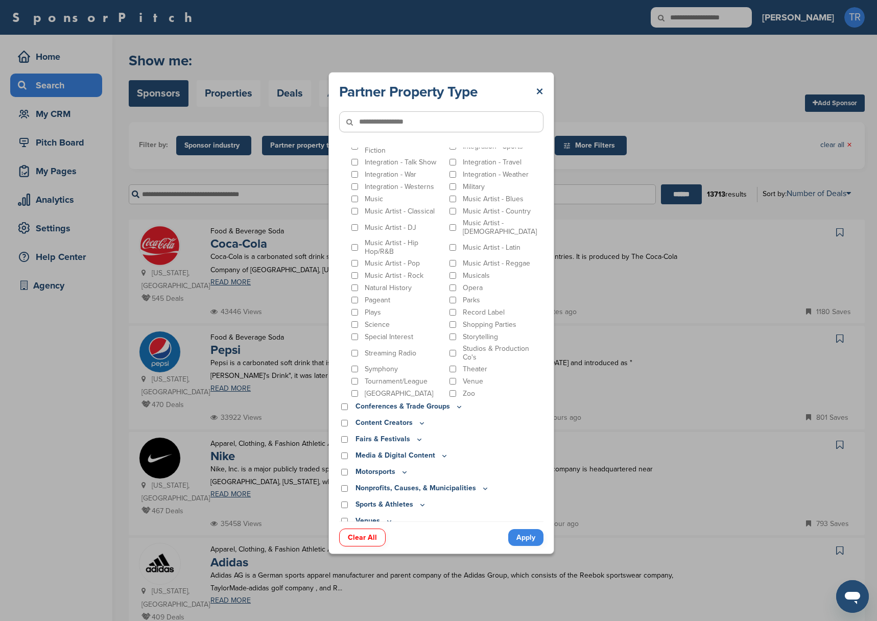
scroll to position [34, 0]
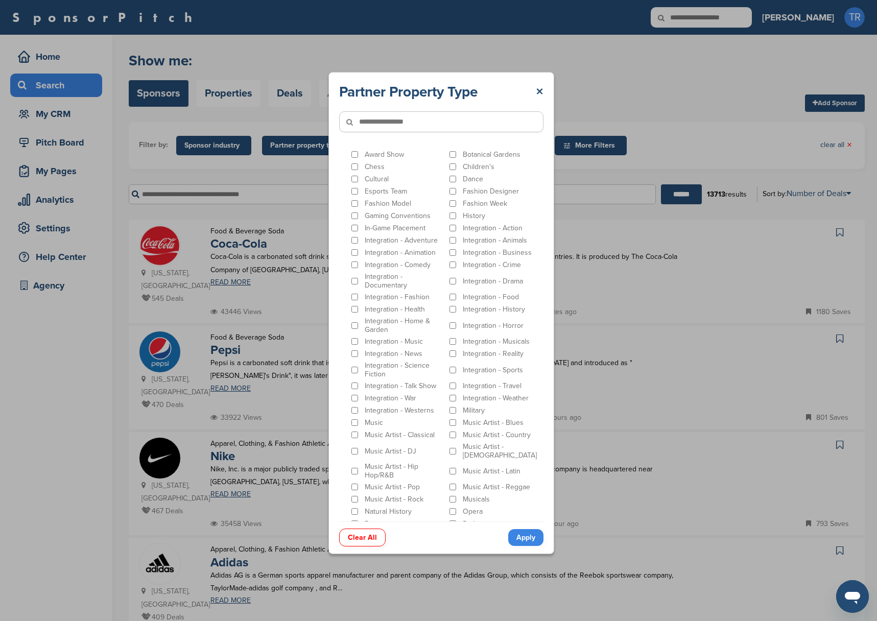
click at [405, 123] on input"] "text" at bounding box center [441, 121] width 204 height 21
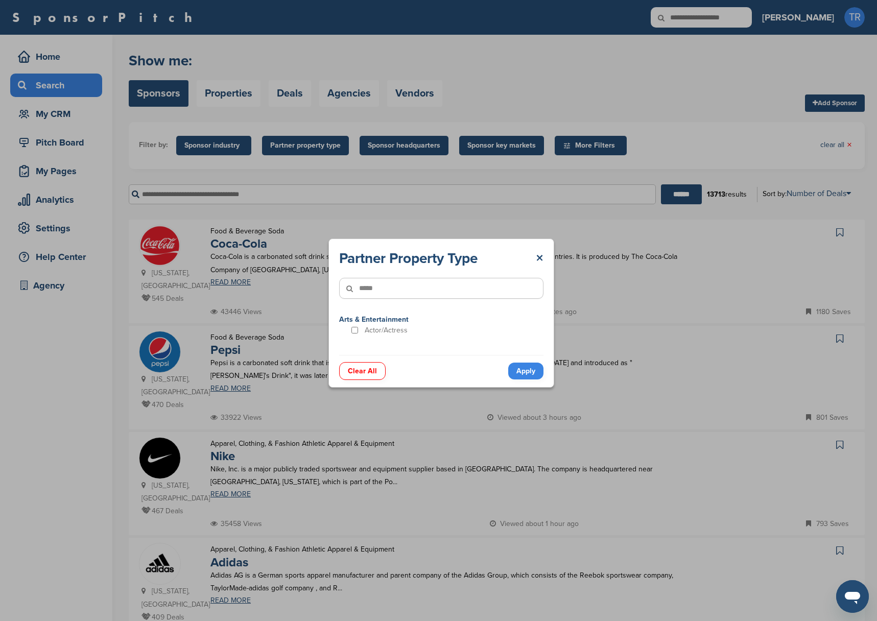
scroll to position [0, 0]
type input"] "*****"
click at [465, 198] on div "Partner Property Type × ***** Arts & Entertainment Actor/Actress Clear All Apply" at bounding box center [441, 313] width 882 height 626
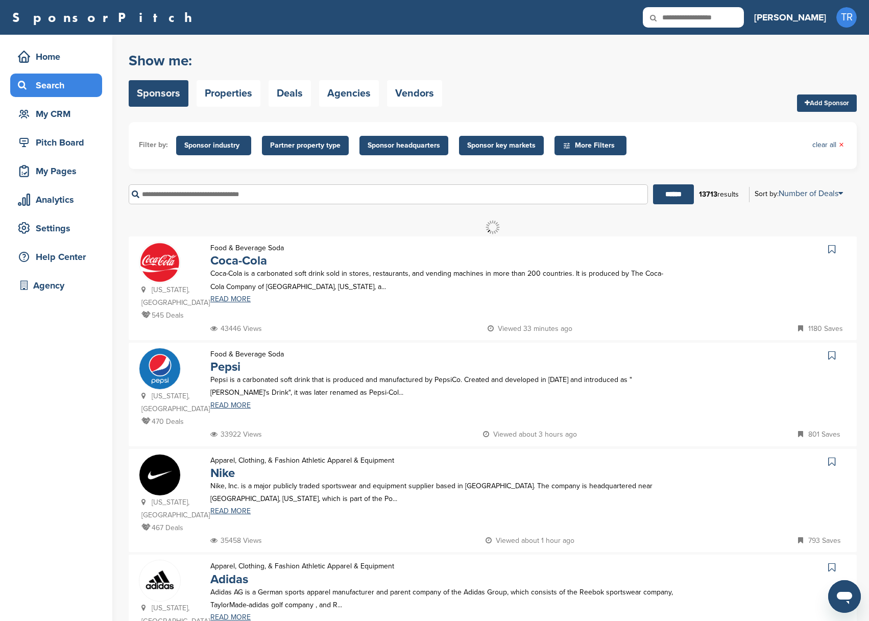
click at [329, 146] on span "Partner property type" at bounding box center [305, 145] width 70 height 11
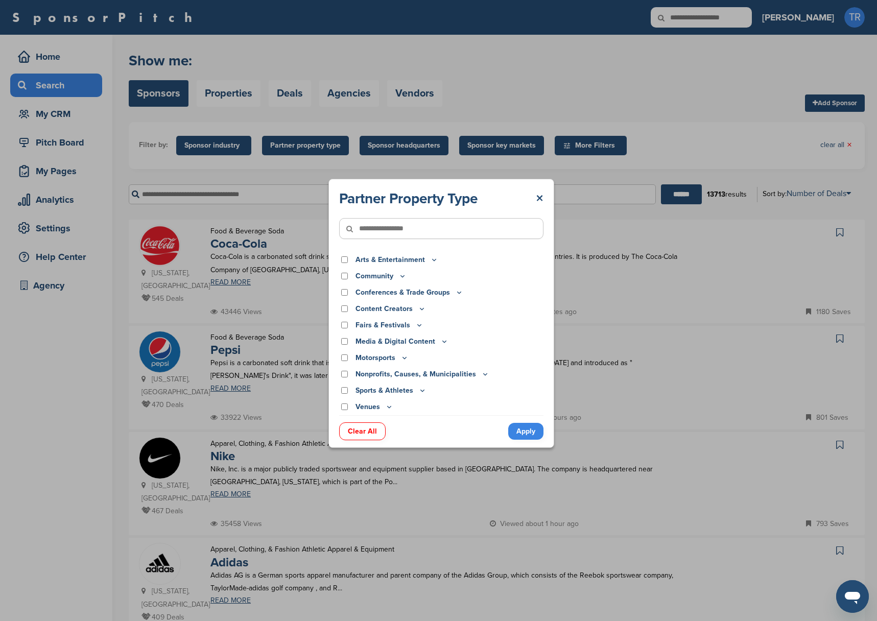
click at [401, 275] on icon at bounding box center [402, 276] width 8 height 9
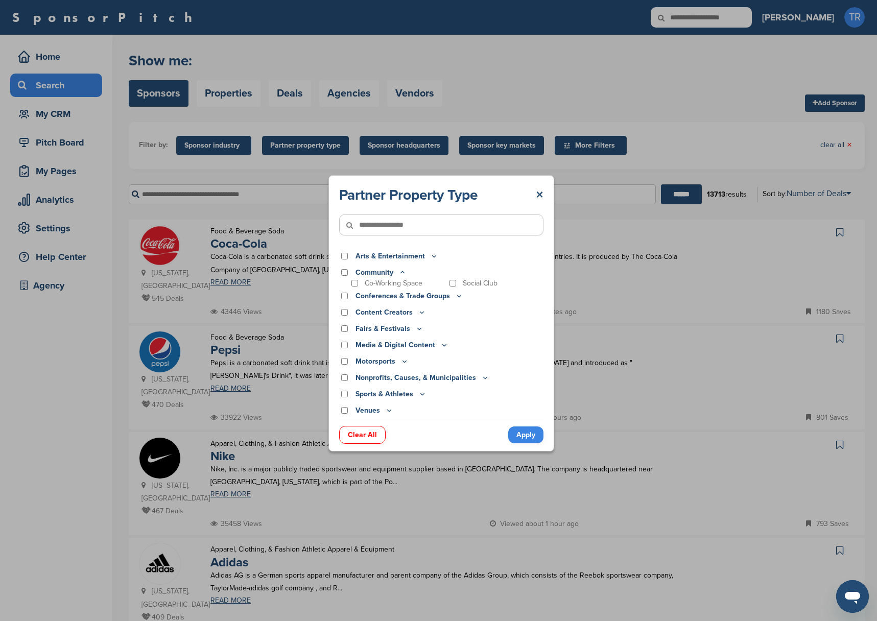
click at [401, 273] on icon at bounding box center [402, 272] width 8 height 9
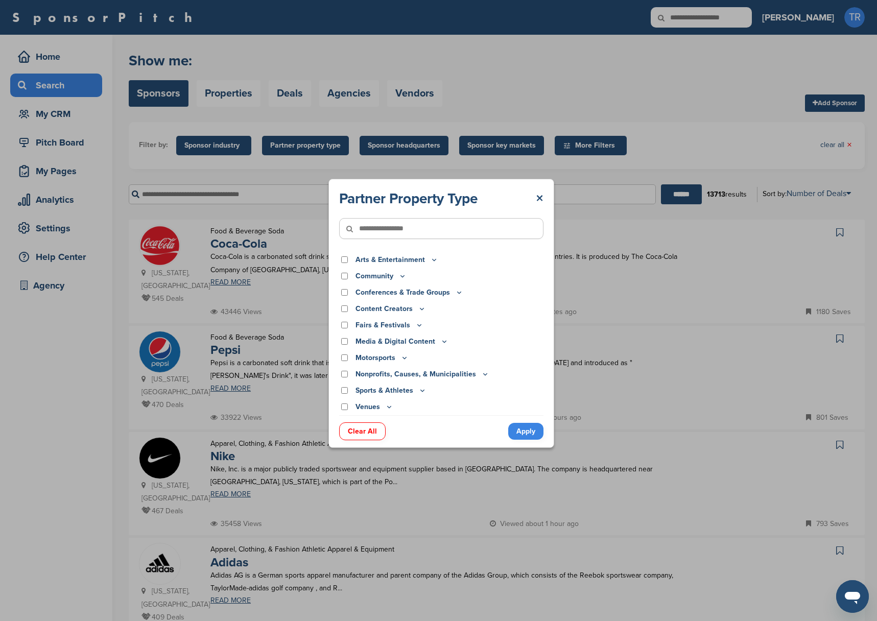
click at [401, 273] on icon at bounding box center [402, 276] width 8 height 9
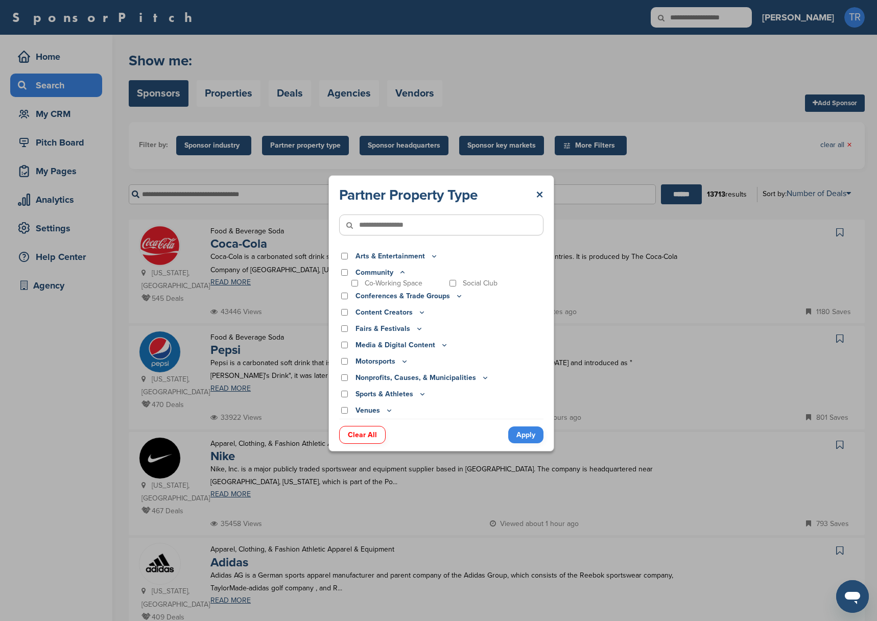
click at [401, 273] on icon at bounding box center [402, 272] width 8 height 9
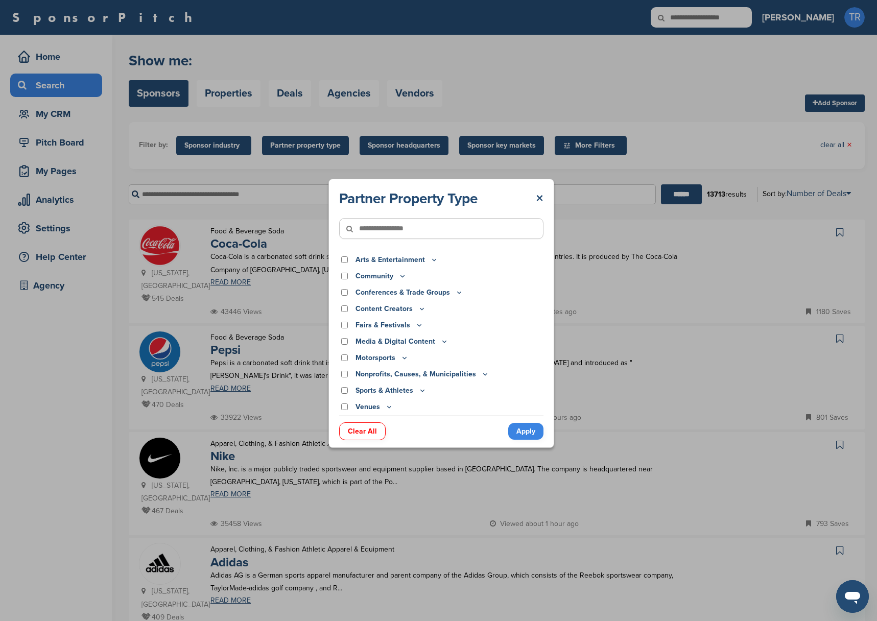
click at [454, 272] on div "Community" at bounding box center [441, 276] width 204 height 11
click at [402, 273] on icon at bounding box center [402, 276] width 8 height 9
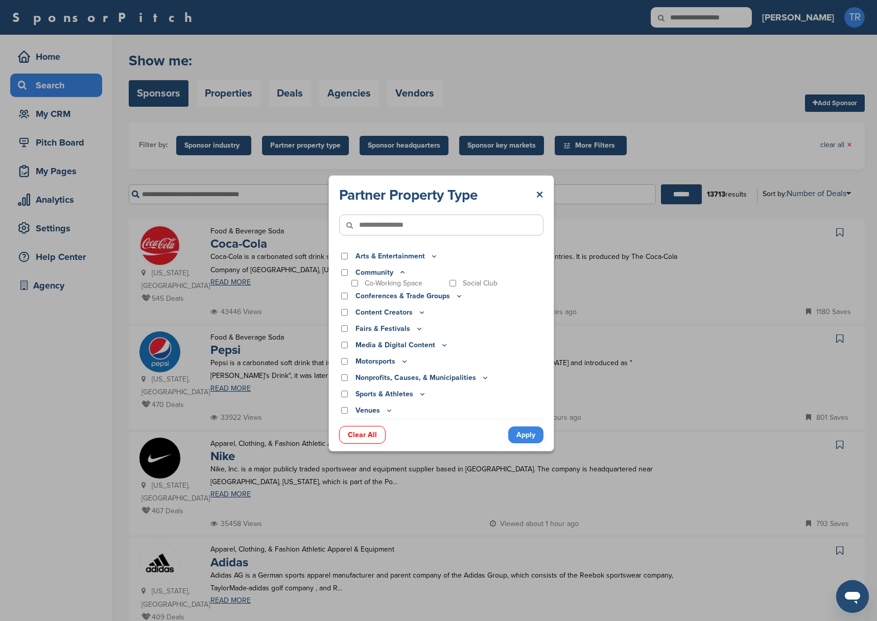
click at [465, 274] on div "Community" at bounding box center [441, 272] width 204 height 11
